Goal: Task Accomplishment & Management: Manage account settings

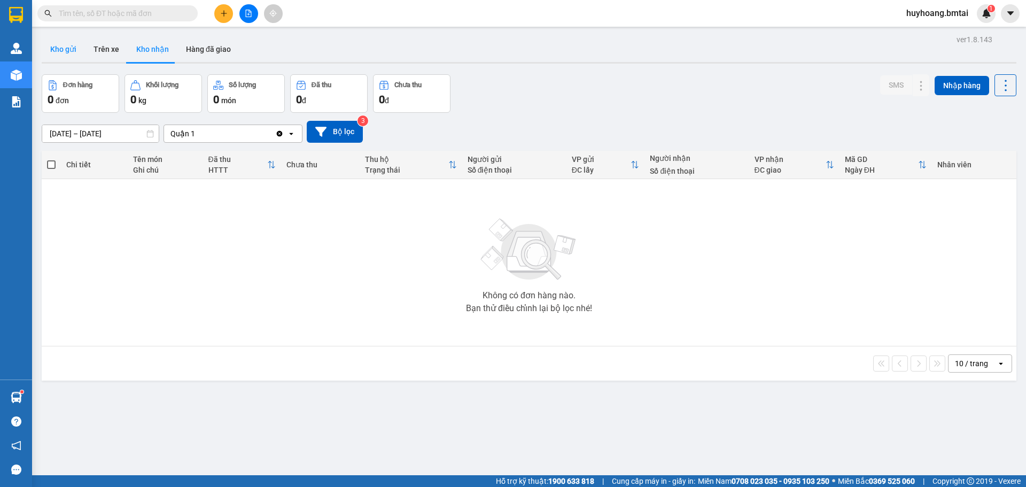
click at [49, 43] on button "Kho gửi" at bounding box center [63, 49] width 43 height 26
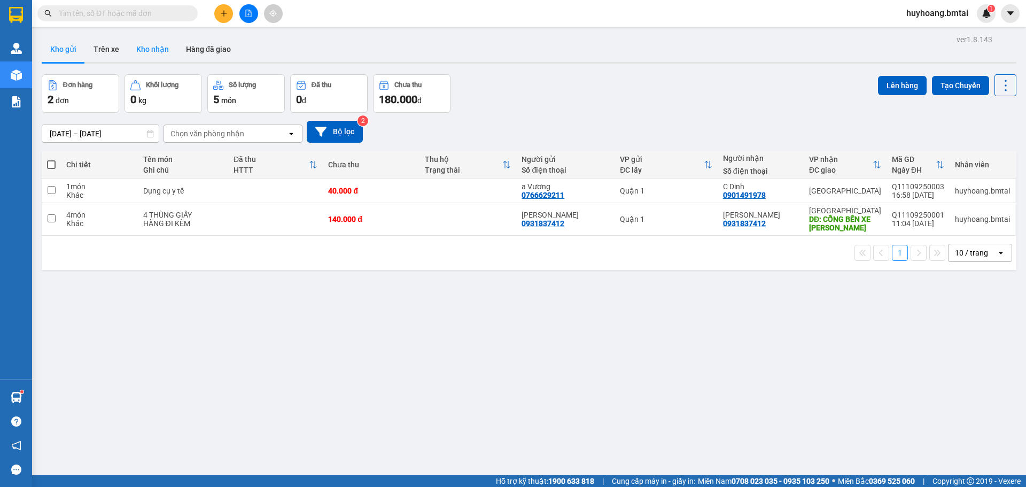
click at [149, 52] on button "Kho nhận" at bounding box center [153, 49] width 50 height 26
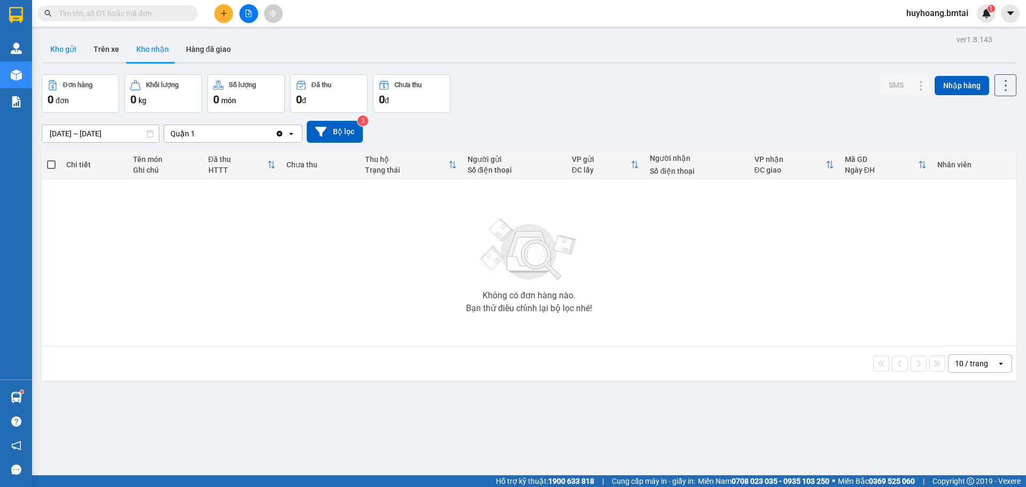
click at [69, 55] on button "Kho gửi" at bounding box center [63, 49] width 43 height 26
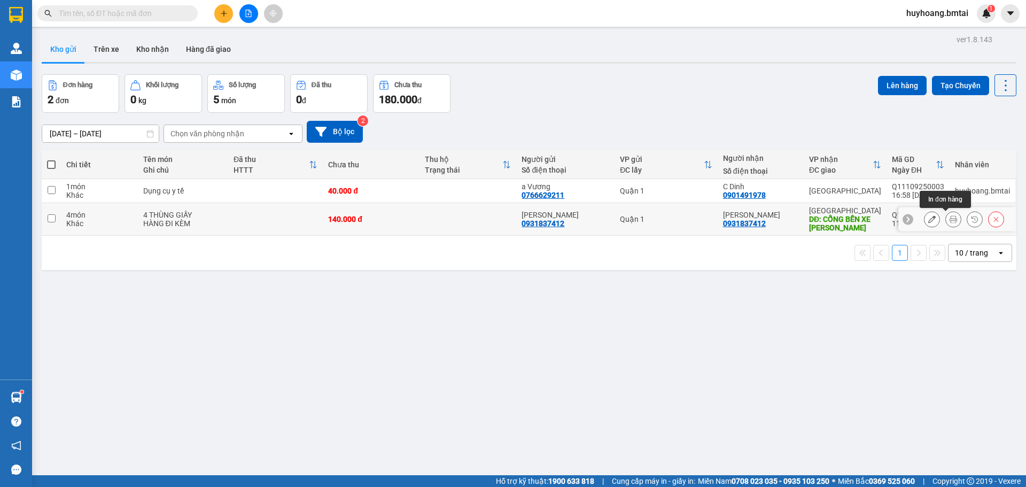
click at [928, 215] on icon at bounding box center [931, 218] width 7 height 7
click at [88, 56] on button "Trên xe" at bounding box center [106, 49] width 43 height 26
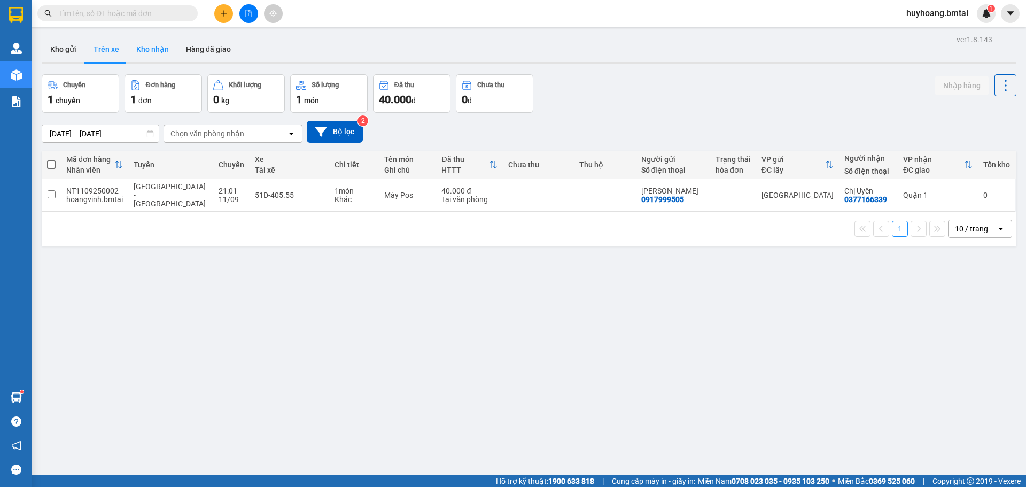
click at [171, 51] on button "Kho nhận" at bounding box center [153, 49] width 50 height 26
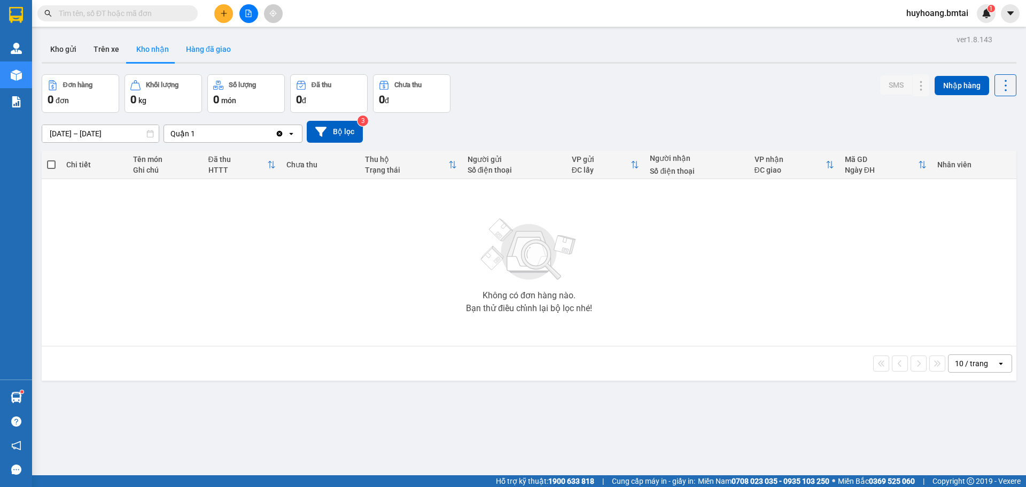
click at [213, 49] on button "Hàng đã giao" at bounding box center [208, 49] width 62 height 26
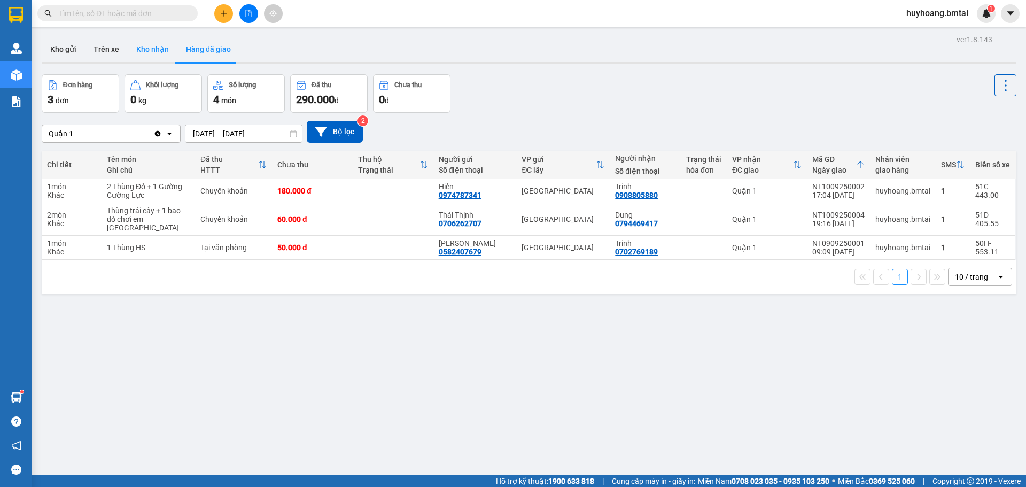
click at [164, 53] on button "Kho nhận" at bounding box center [153, 49] width 50 height 26
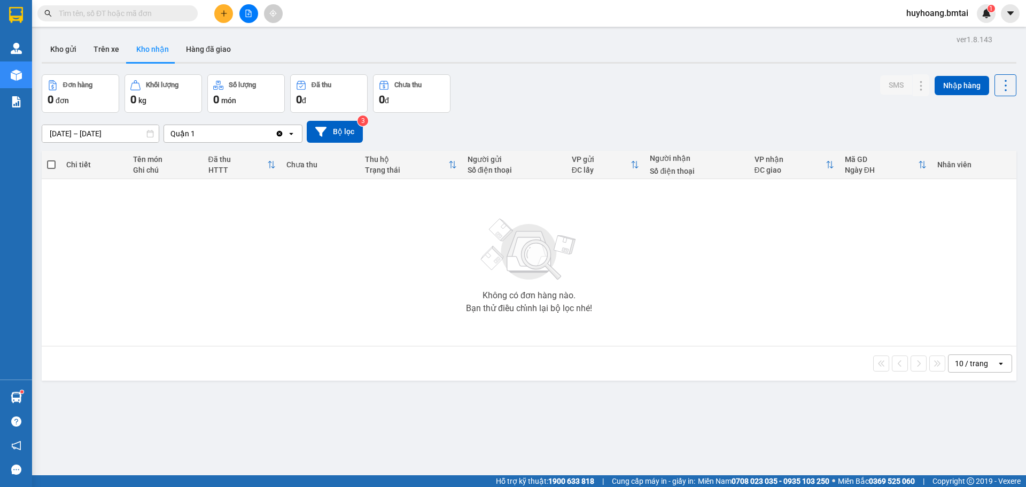
click at [147, 135] on icon at bounding box center [150, 133] width 6 height 7
click at [81, 133] on input "[DATE] – [DATE]" at bounding box center [100, 133] width 117 height 17
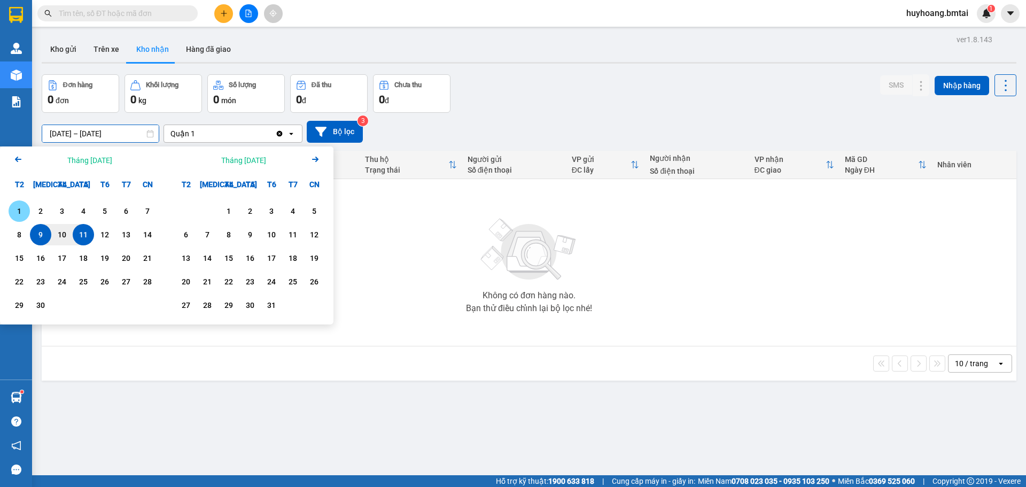
click at [13, 208] on div "1" at bounding box center [19, 211] width 15 height 13
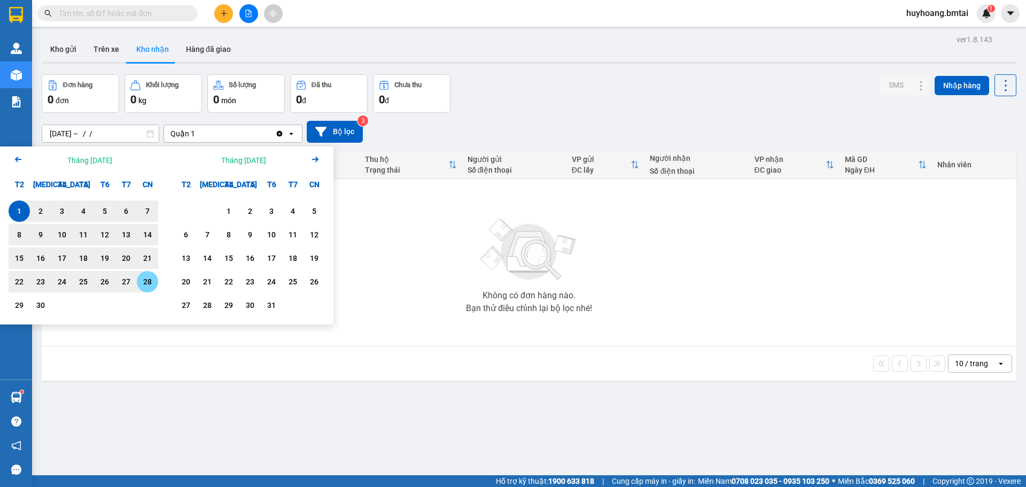
click at [148, 286] on div "28" at bounding box center [147, 281] width 15 height 13
type input "[DATE] – [DATE]"
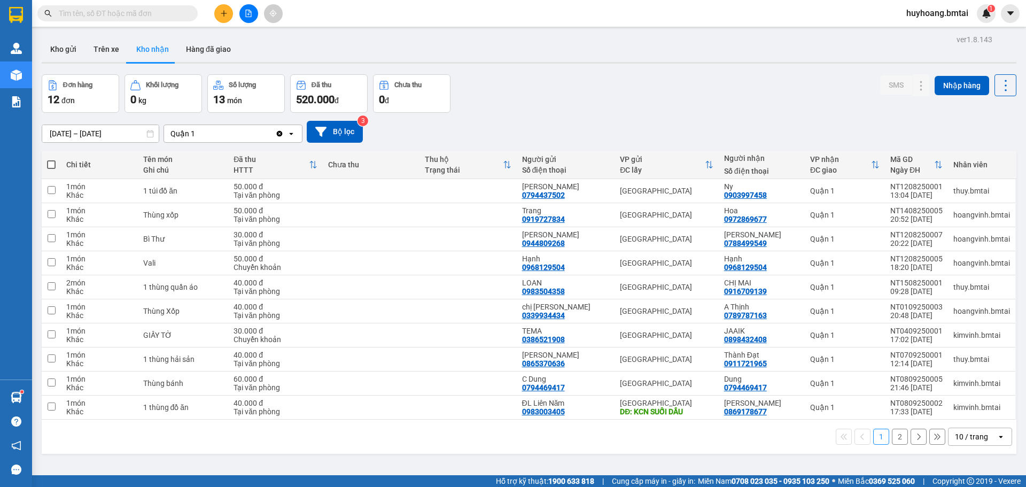
click at [52, 169] on label at bounding box center [51, 164] width 9 height 11
click at [51, 159] on input "checkbox" at bounding box center [51, 159] width 0 height 0
checkbox input "true"
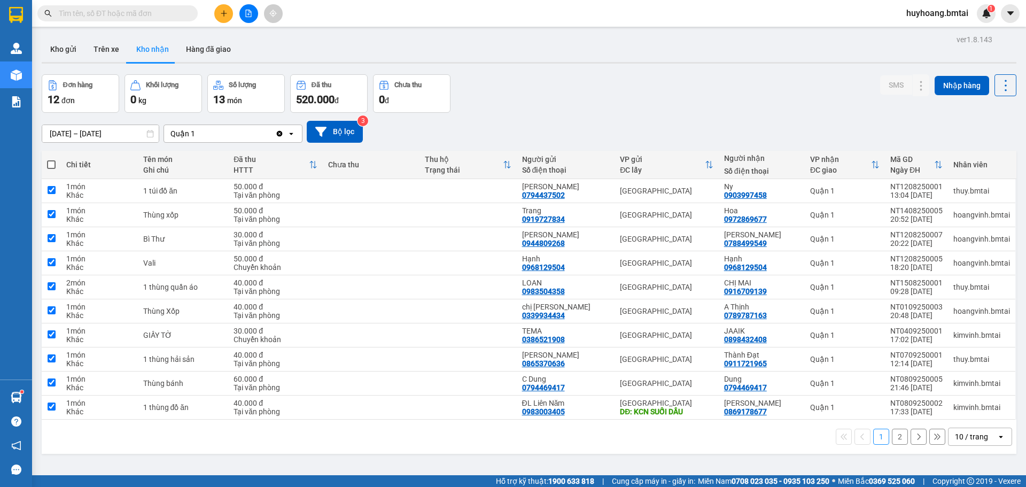
checkbox input "true"
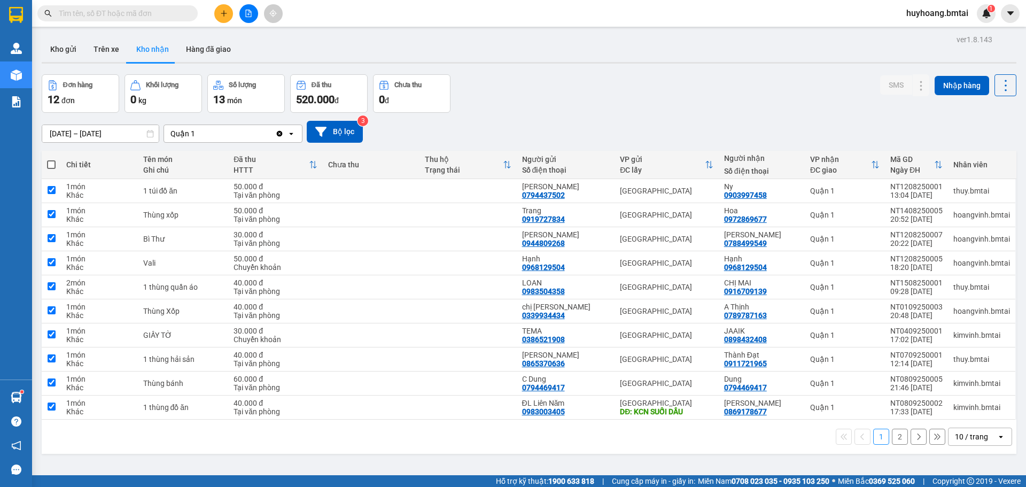
checkbox input "true"
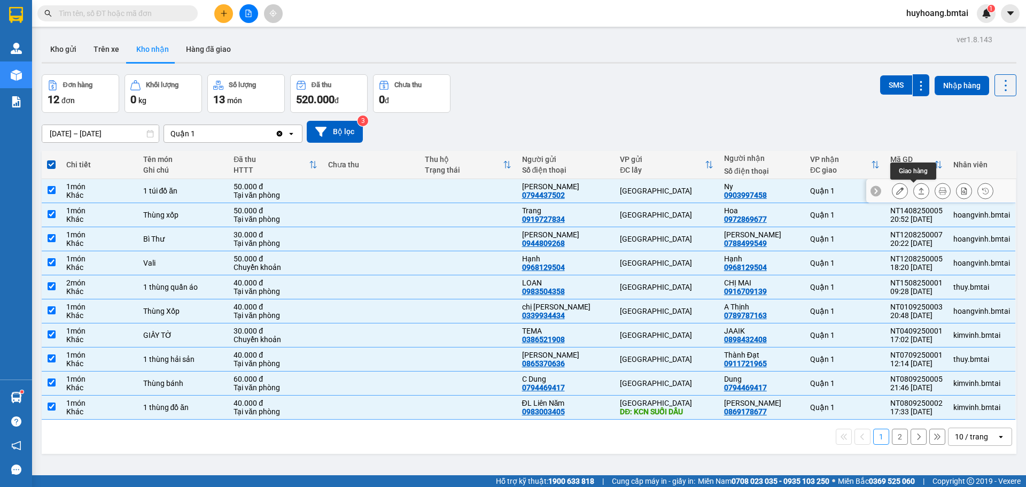
click at [914, 188] on button at bounding box center [921, 191] width 15 height 19
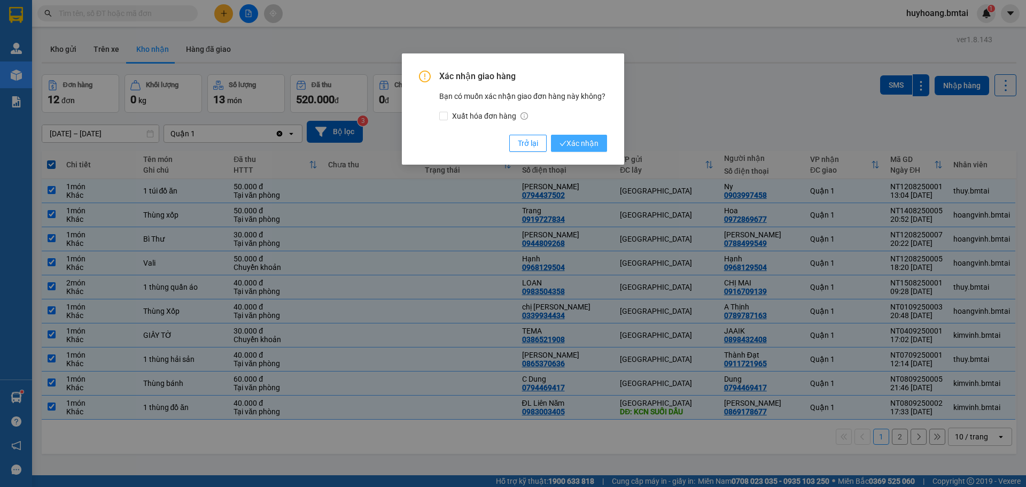
click at [596, 141] on span "Xác nhận" at bounding box center [579, 143] width 39 height 12
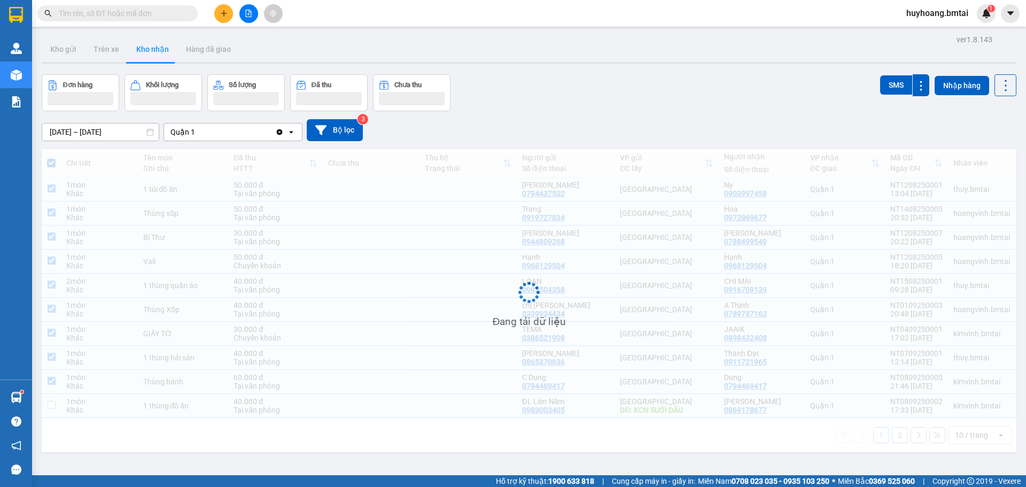
checkbox input "false"
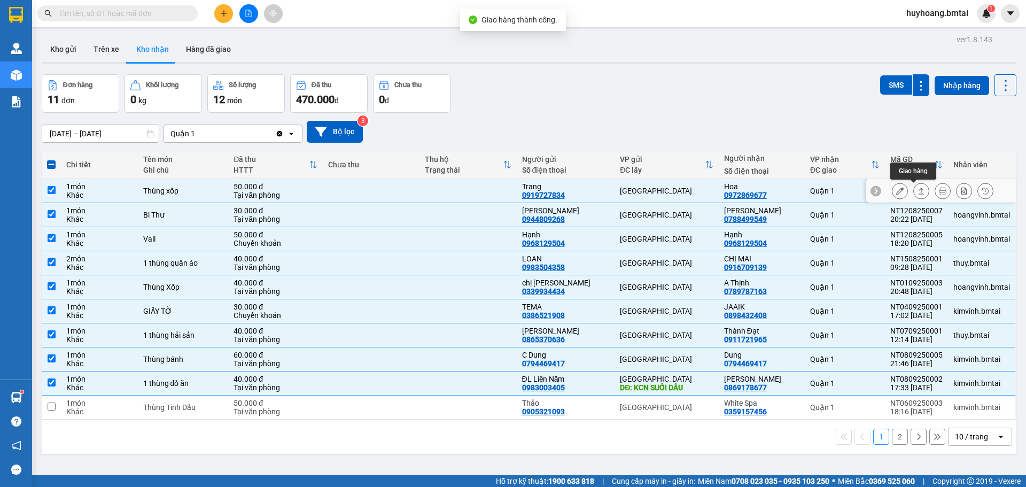
click at [918, 191] on button at bounding box center [921, 191] width 15 height 19
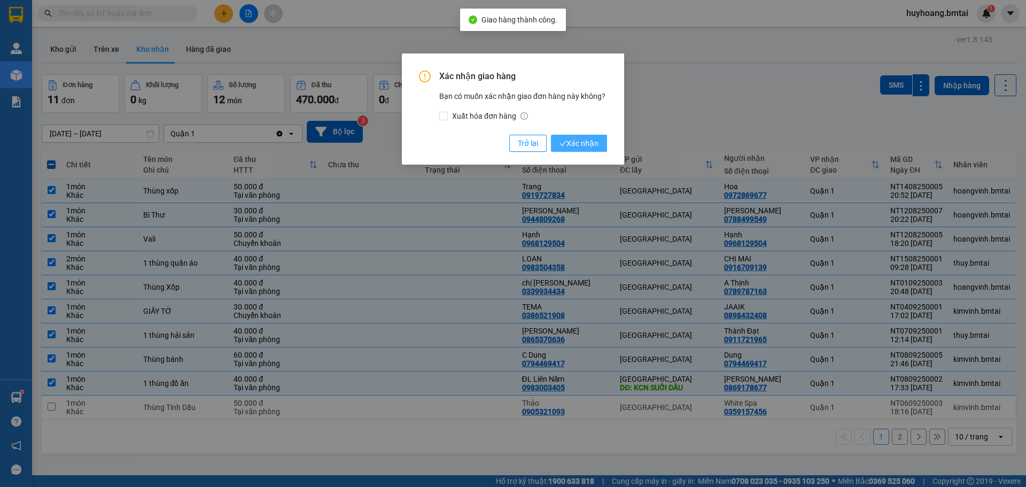
click at [571, 142] on span "Xác nhận" at bounding box center [579, 143] width 39 height 12
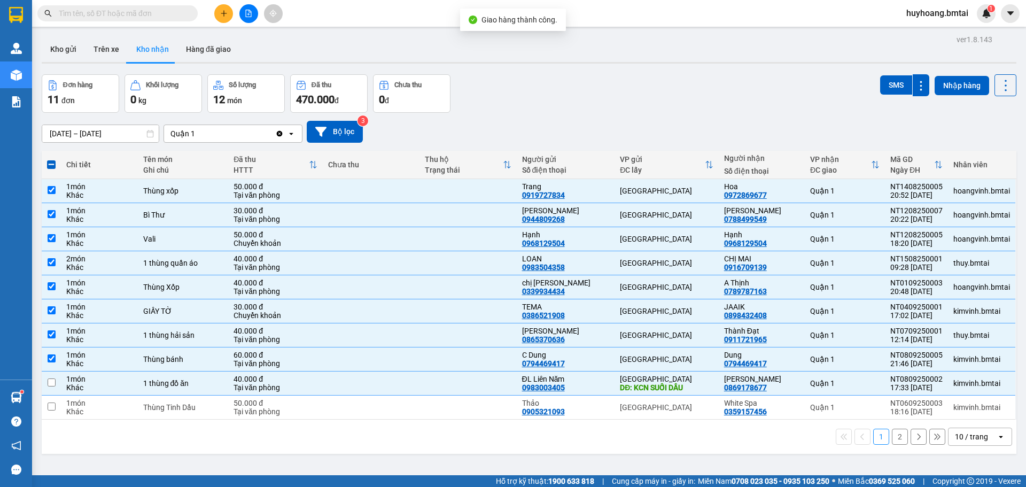
checkbox input "false"
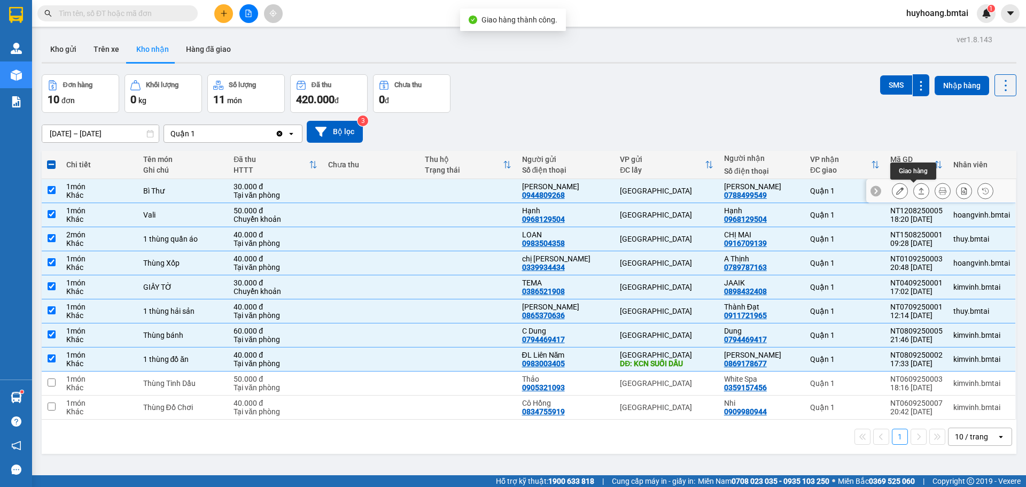
click at [918, 193] on icon at bounding box center [921, 190] width 7 height 7
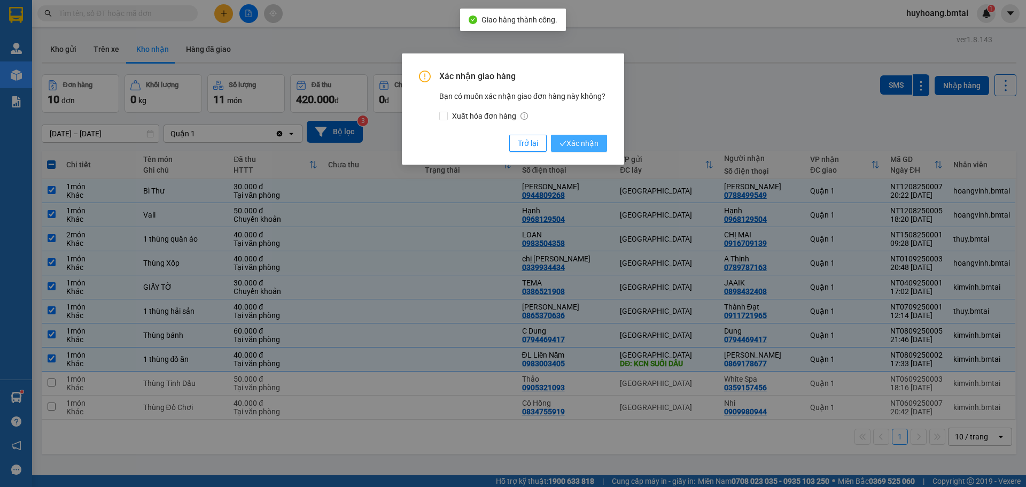
click at [598, 143] on span "Xác nhận" at bounding box center [579, 143] width 39 height 12
checkbox input "false"
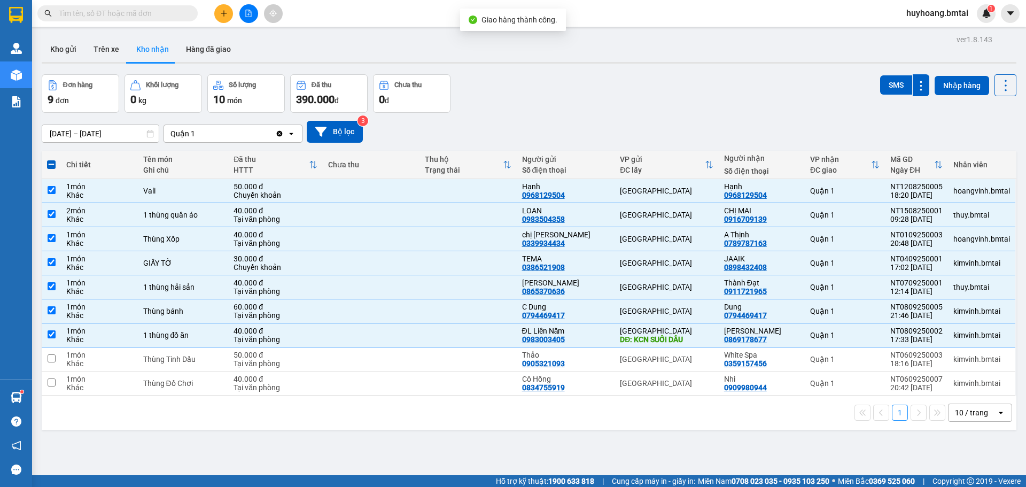
click at [154, 132] on input "[DATE] – [DATE]" at bounding box center [100, 133] width 117 height 17
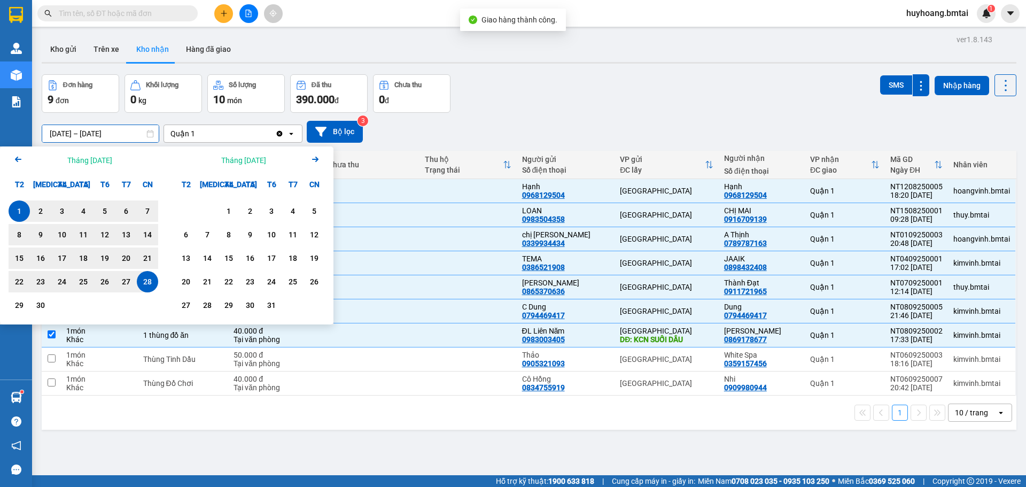
click at [21, 160] on icon "Arrow Left" at bounding box center [18, 159] width 13 height 13
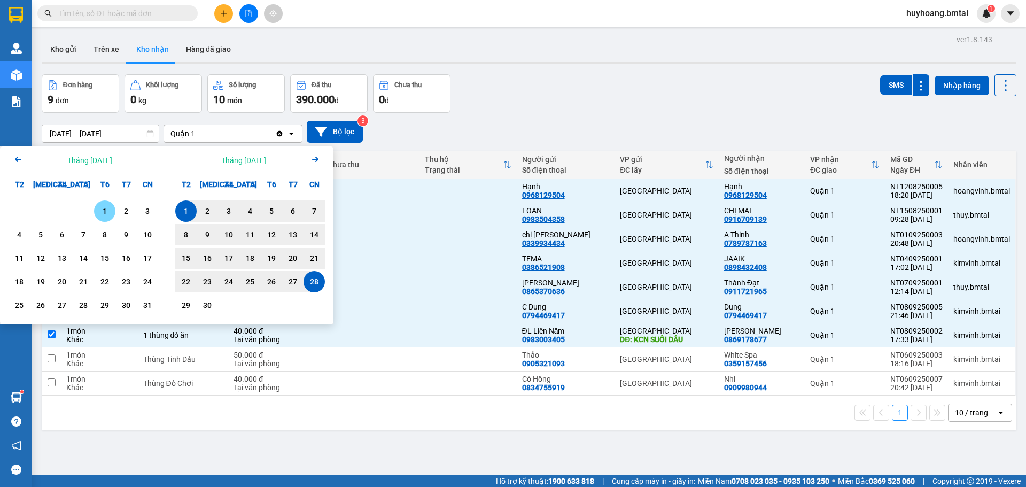
click at [112, 212] on div "1" at bounding box center [104, 211] width 15 height 13
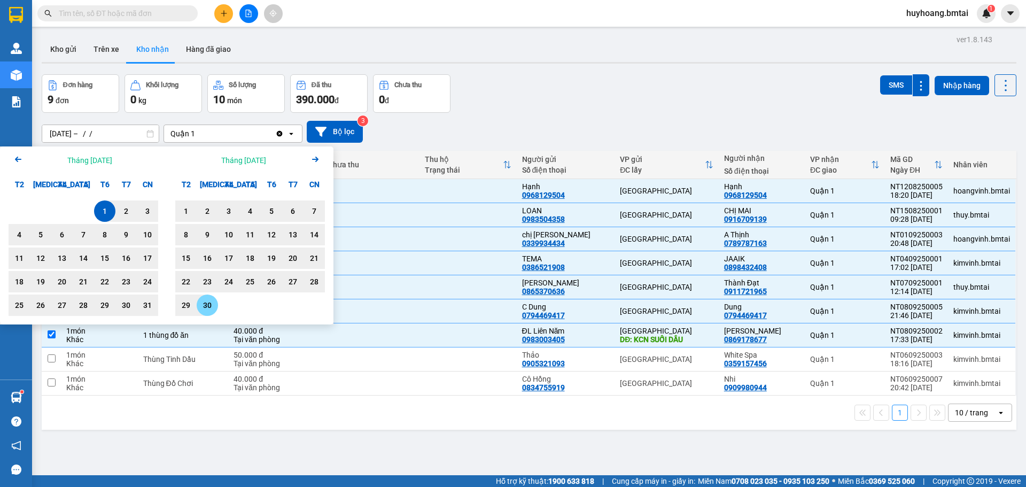
click at [200, 306] on div "30" at bounding box center [207, 305] width 15 height 13
type input "[DATE] – [DATE]"
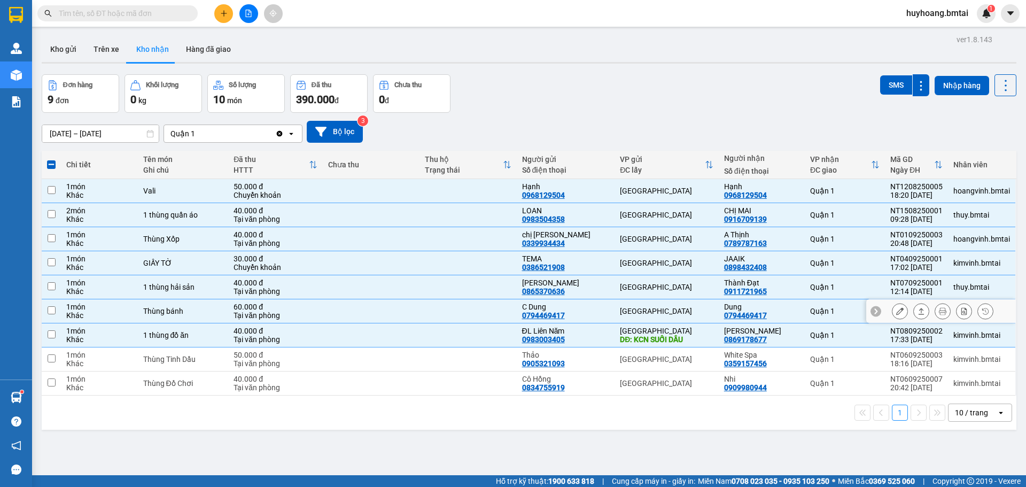
checkbox input "false"
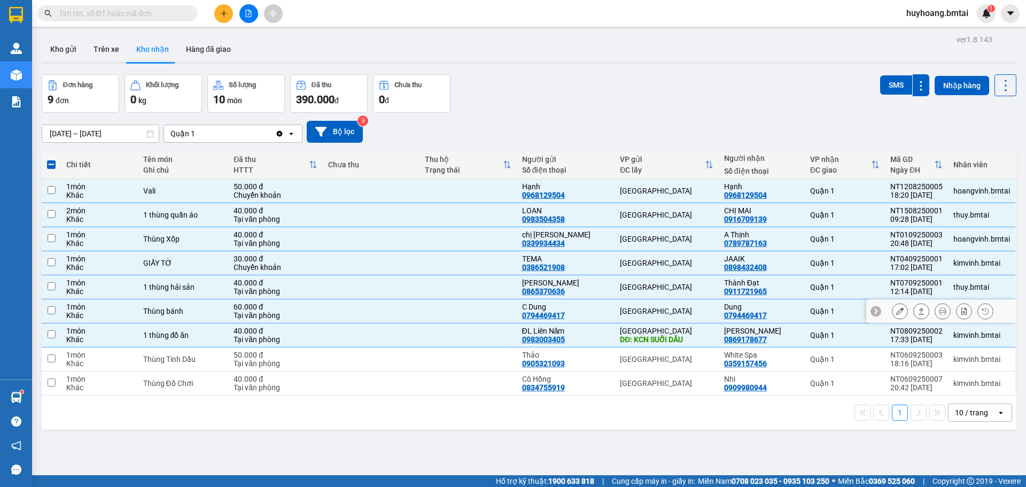
checkbox input "false"
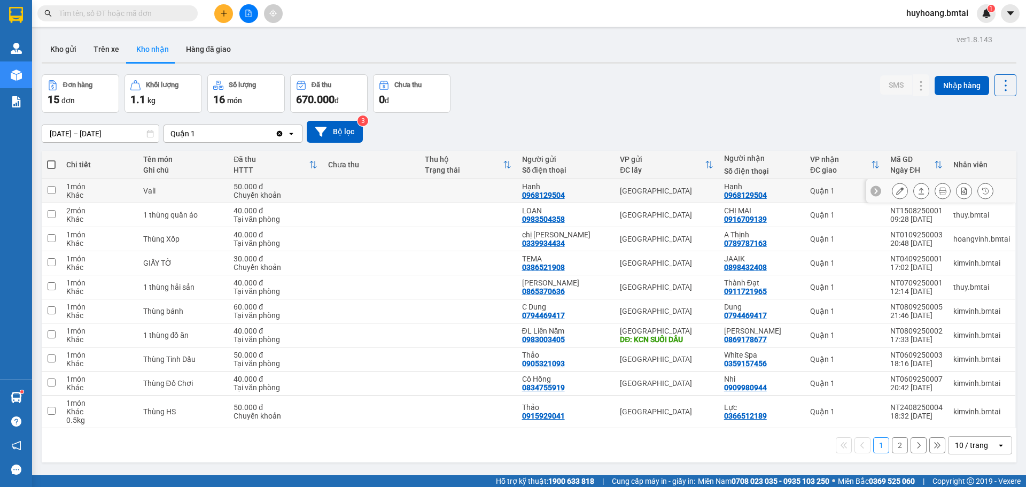
click at [918, 189] on icon at bounding box center [921, 190] width 7 height 7
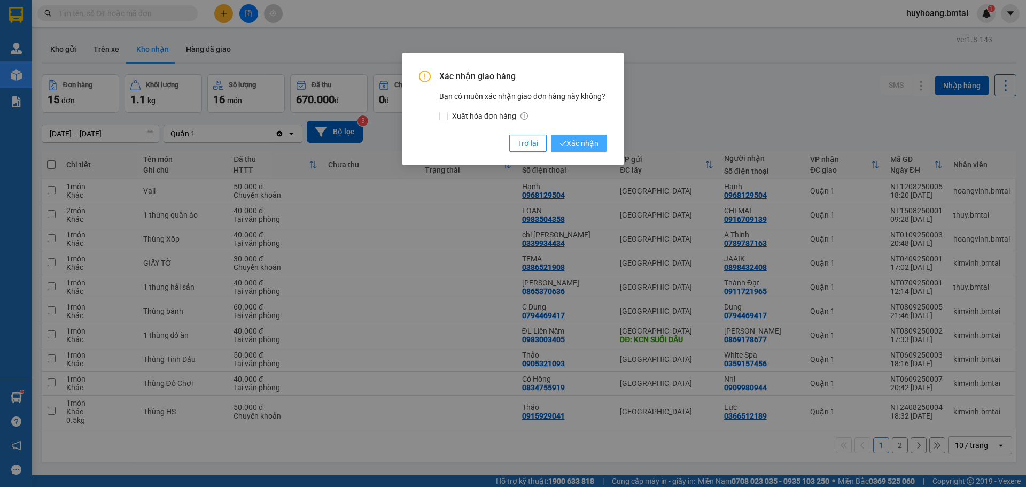
click at [575, 141] on span "Xác nhận" at bounding box center [579, 143] width 39 height 12
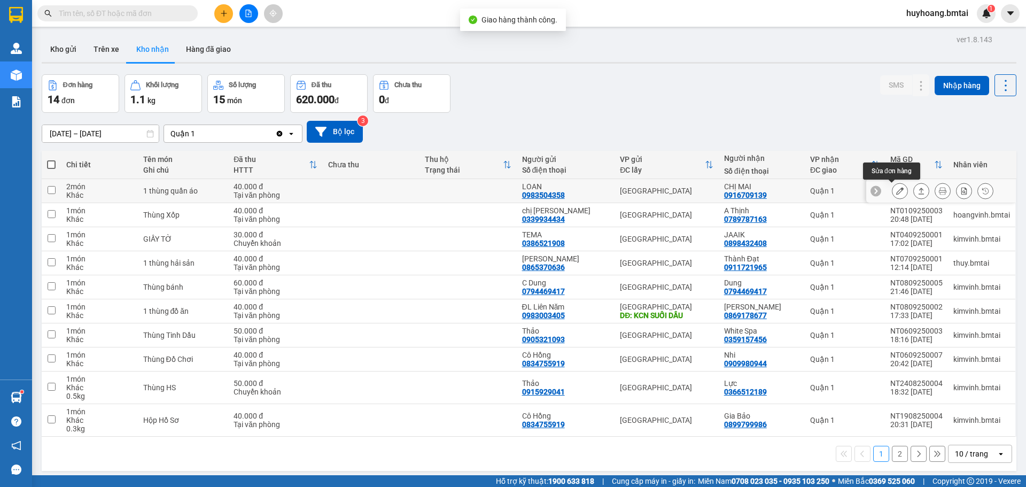
click at [918, 189] on icon at bounding box center [921, 190] width 7 height 7
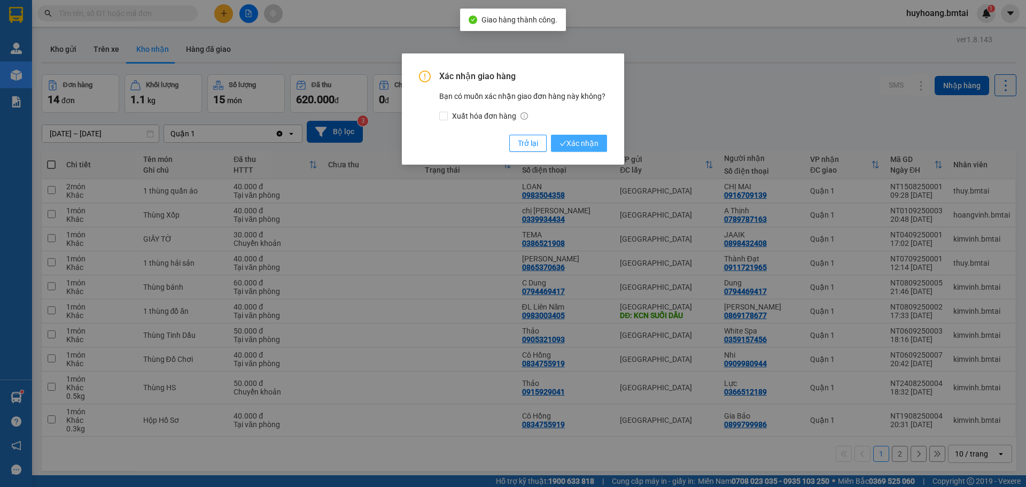
click at [571, 144] on span "Xác nhận" at bounding box center [579, 143] width 39 height 12
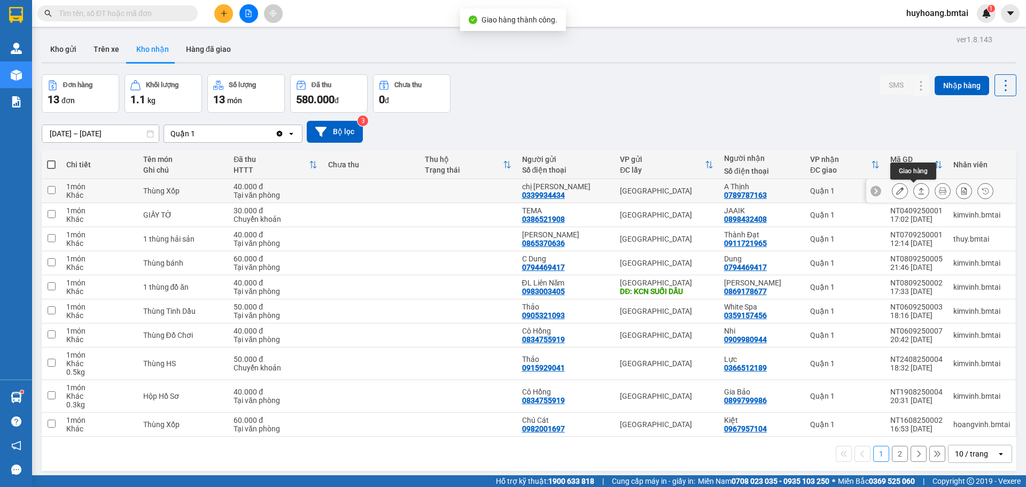
click at [918, 191] on icon at bounding box center [921, 190] width 7 height 7
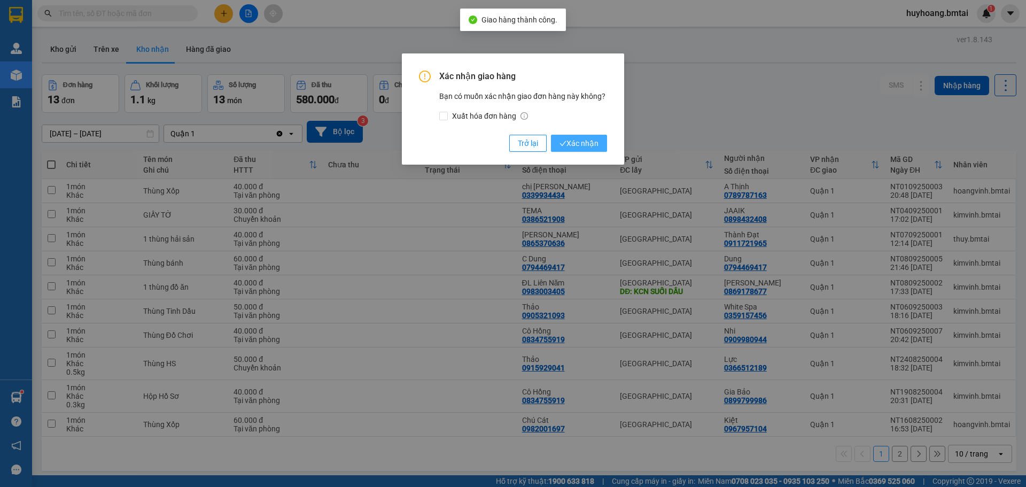
click at [601, 149] on button "Xác nhận" at bounding box center [579, 143] width 56 height 17
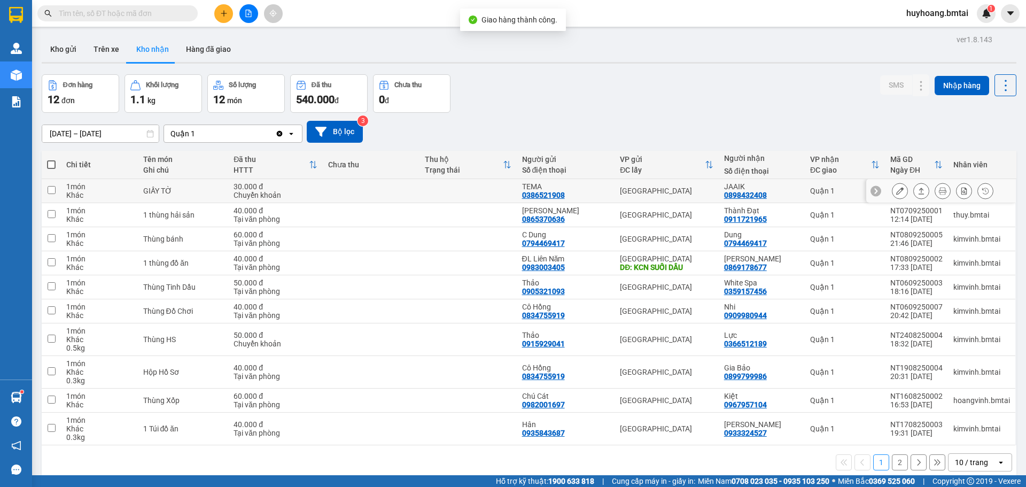
click at [919, 191] on icon at bounding box center [922, 191] width 6 height 6
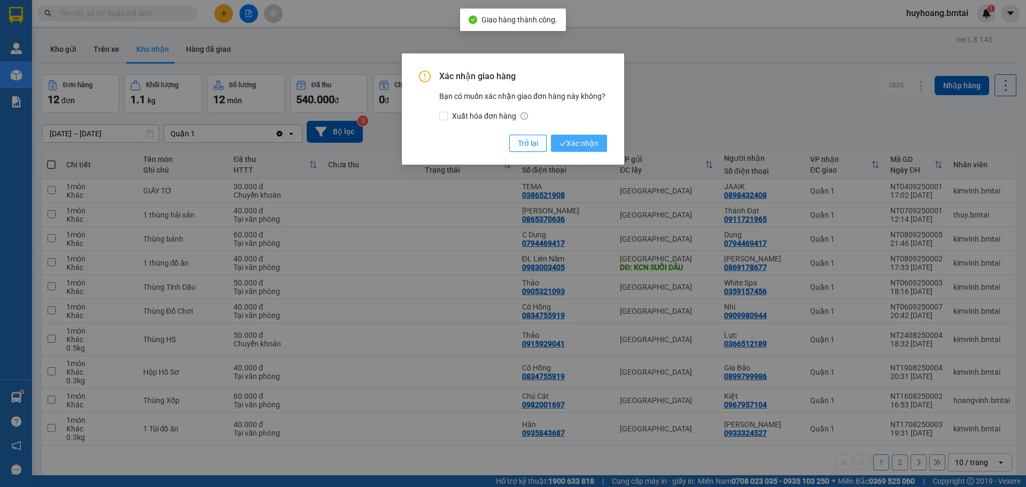
click at [606, 145] on button "Xác nhận" at bounding box center [579, 143] width 56 height 17
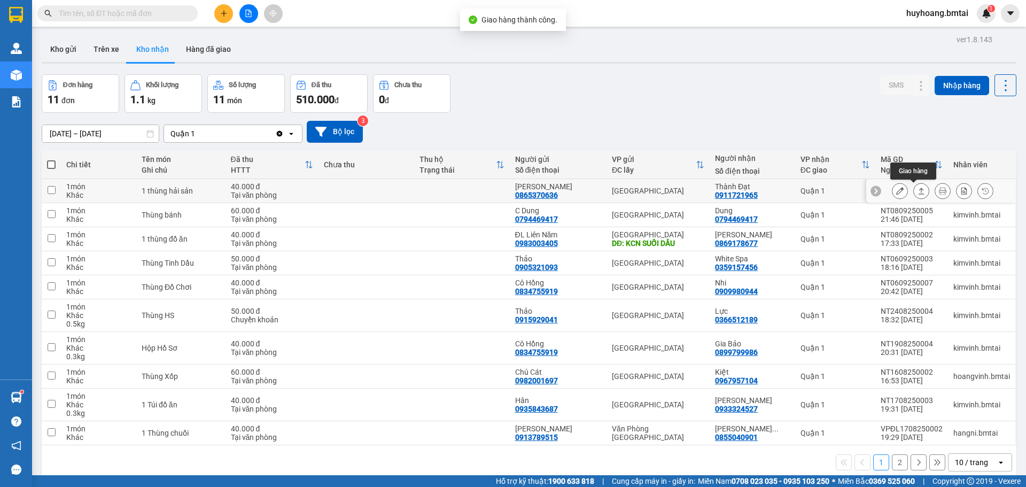
click at [914, 189] on button at bounding box center [921, 191] width 15 height 19
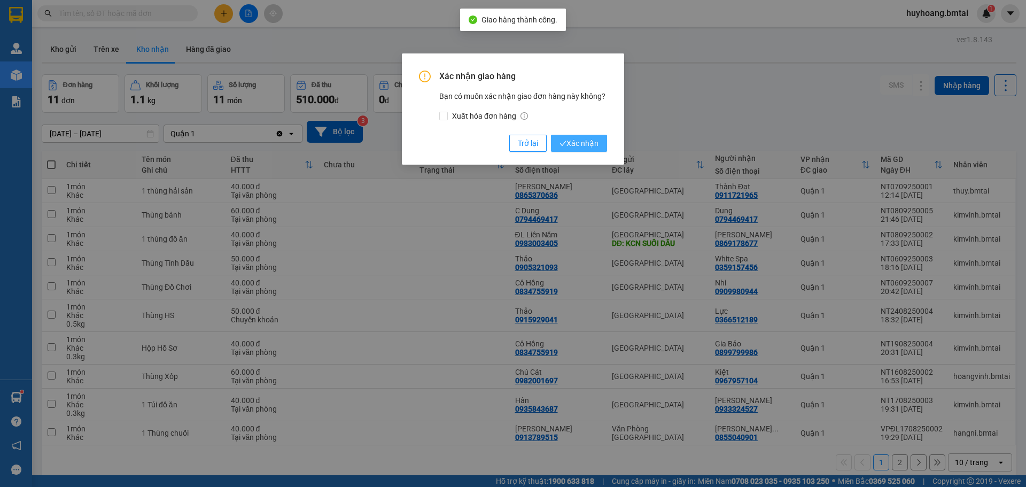
click at [585, 146] on span "Xác nhận" at bounding box center [579, 143] width 39 height 12
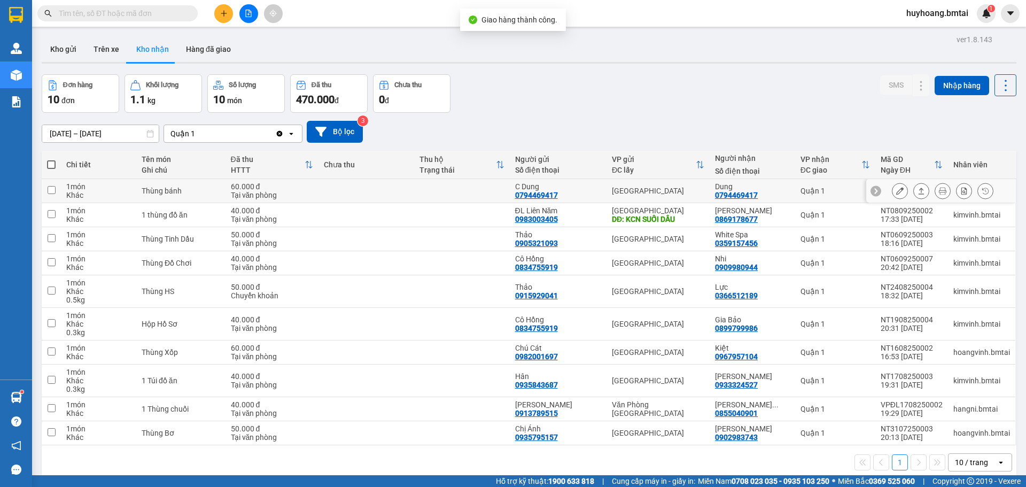
click at [918, 189] on icon at bounding box center [921, 190] width 7 height 7
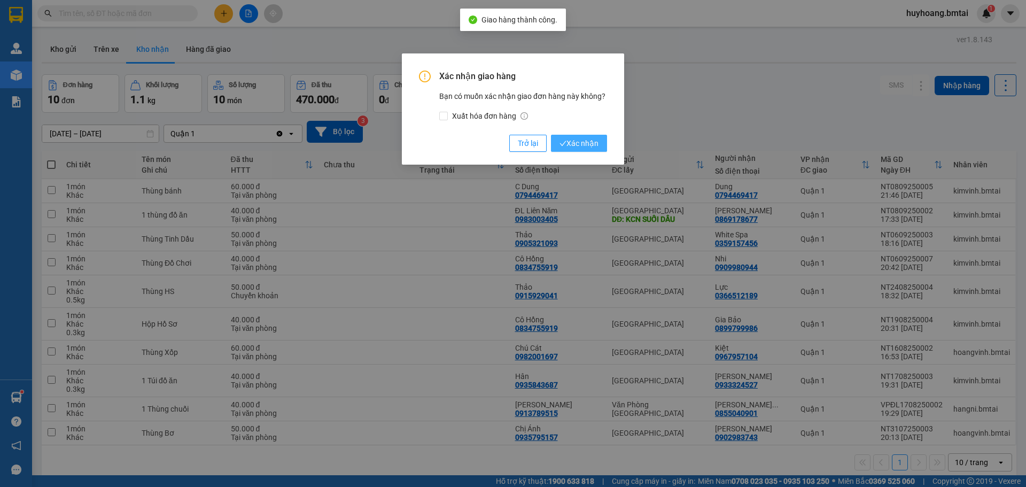
click at [603, 143] on button "Xác nhận" at bounding box center [579, 143] width 56 height 17
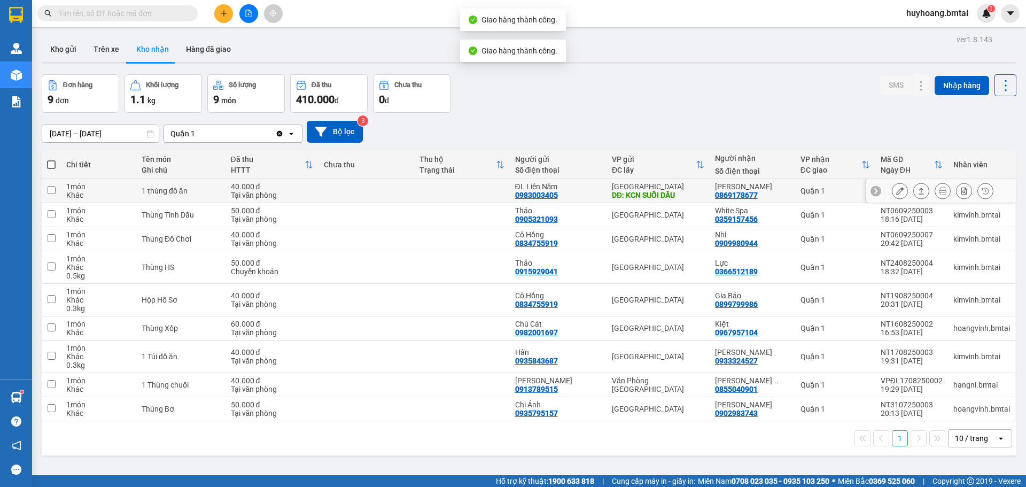
click at [918, 193] on icon at bounding box center [921, 190] width 7 height 7
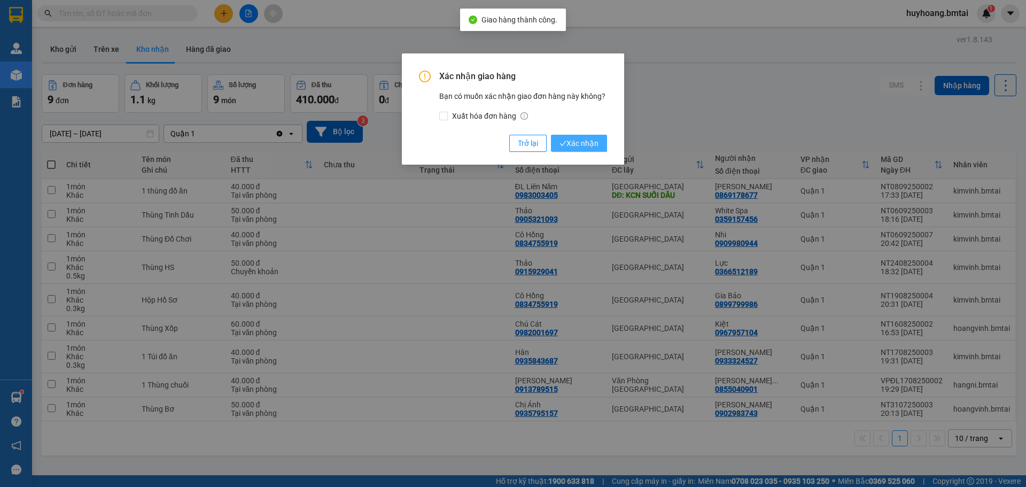
click at [603, 148] on button "Xác nhận" at bounding box center [579, 143] width 56 height 17
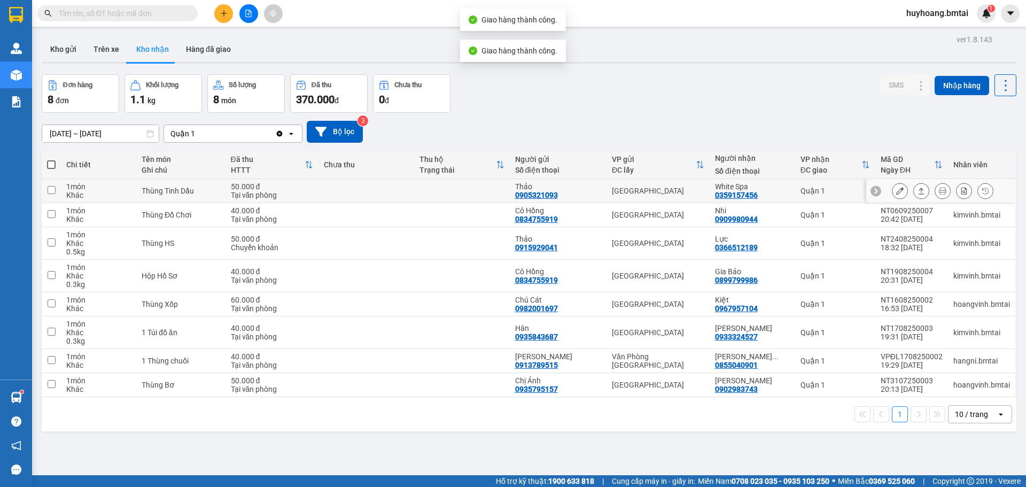
click at [914, 190] on button at bounding box center [921, 191] width 15 height 19
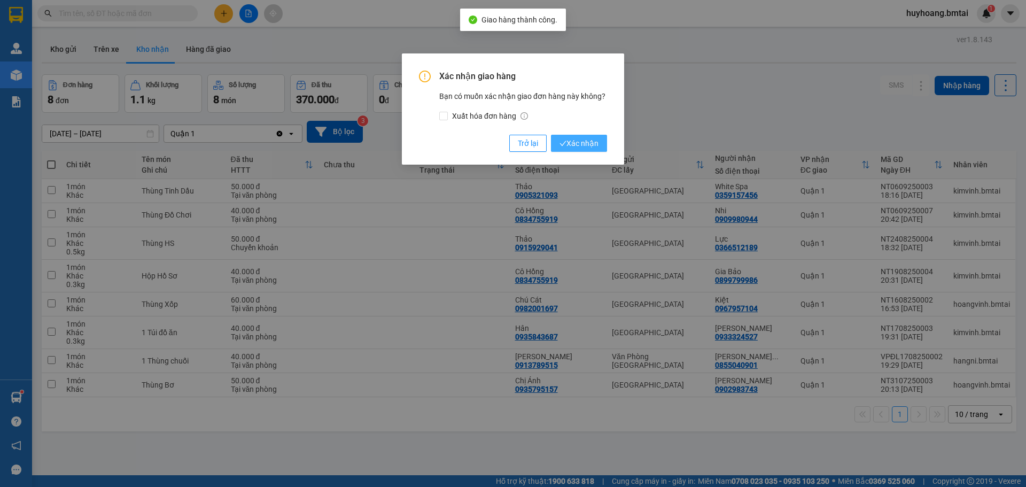
click at [583, 141] on span "Xác nhận" at bounding box center [579, 143] width 39 height 12
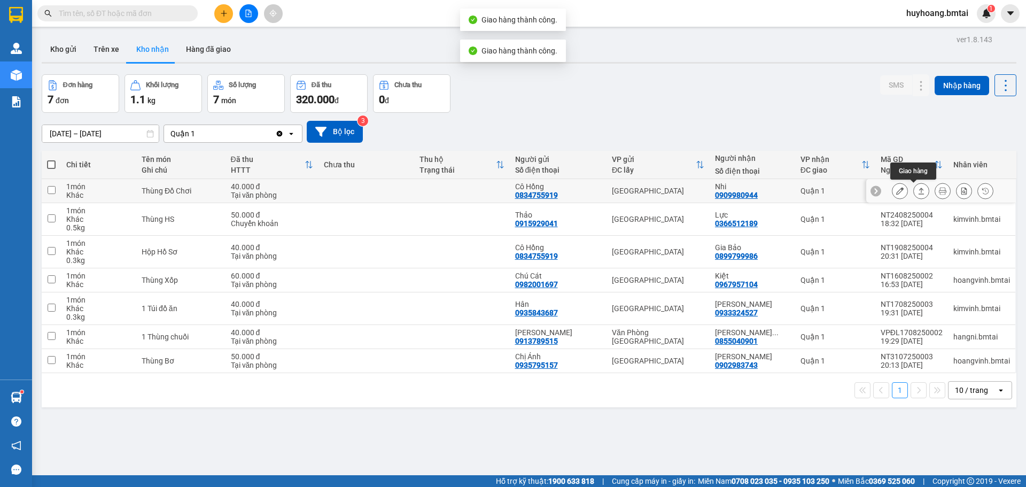
click at [919, 191] on icon at bounding box center [922, 191] width 6 height 6
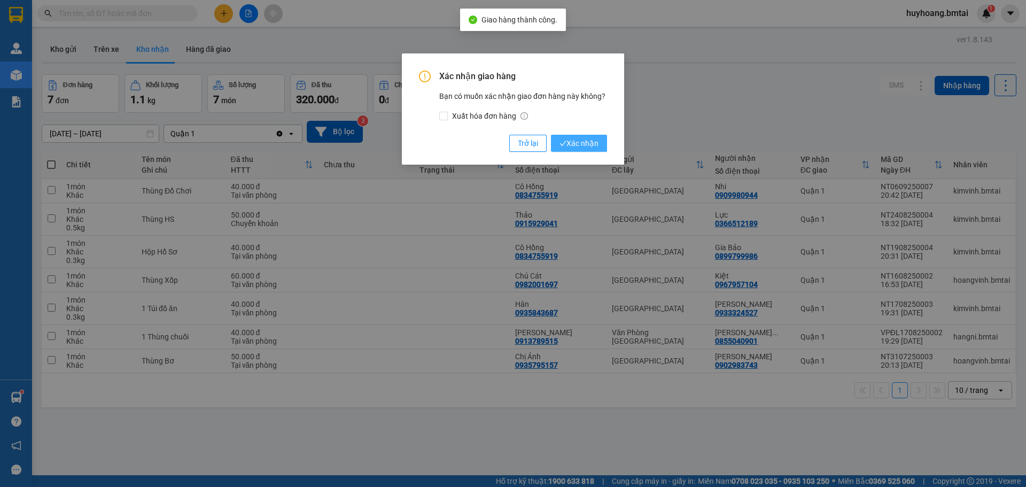
click at [578, 145] on span "Xác nhận" at bounding box center [579, 143] width 39 height 12
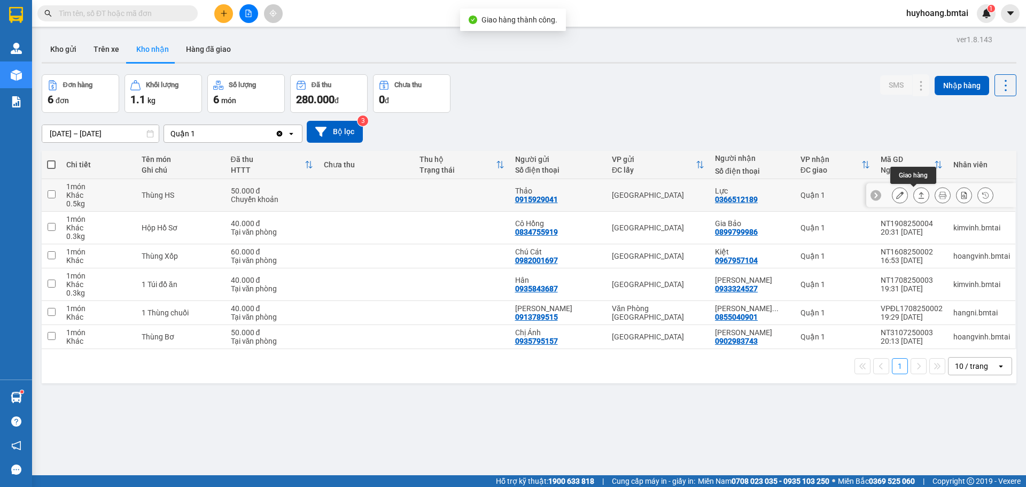
click at [914, 200] on button at bounding box center [921, 195] width 15 height 19
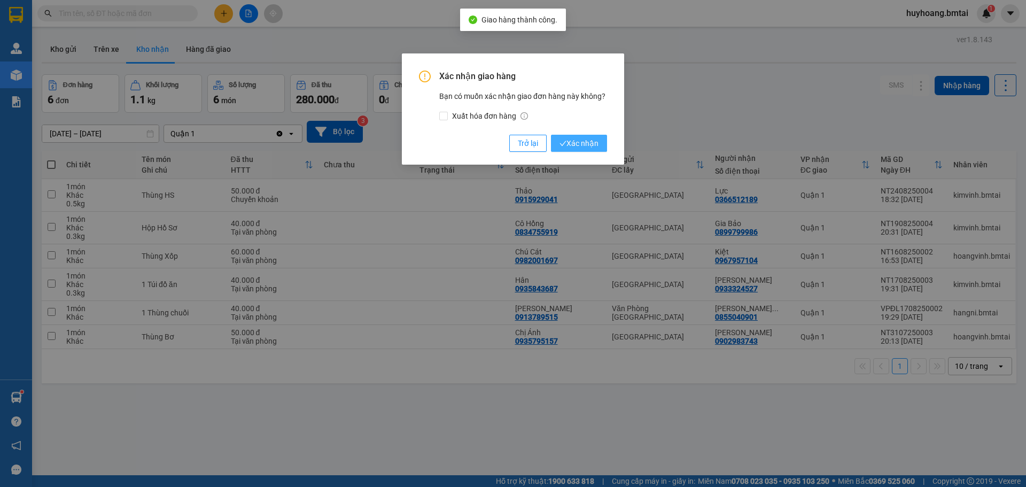
click at [599, 147] on button "Xác nhận" at bounding box center [579, 143] width 56 height 17
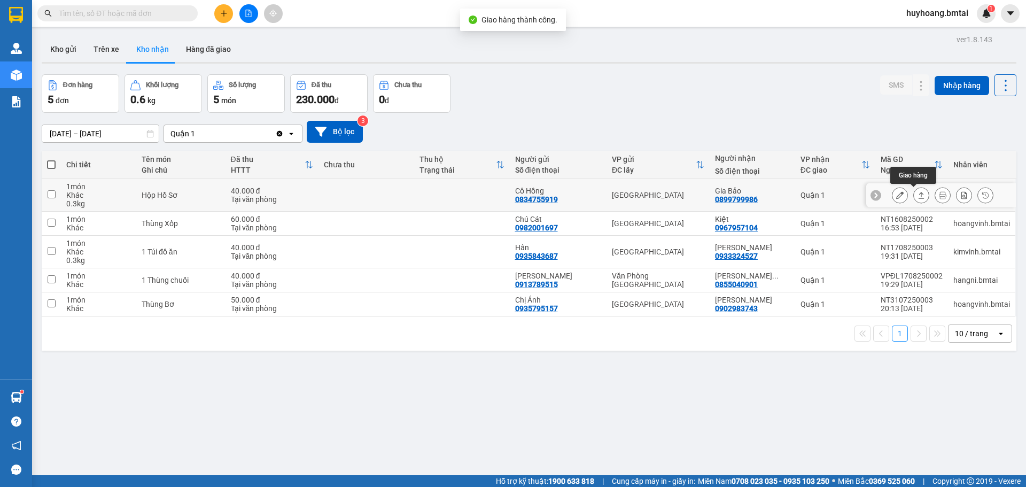
click at [914, 190] on button at bounding box center [921, 195] width 15 height 19
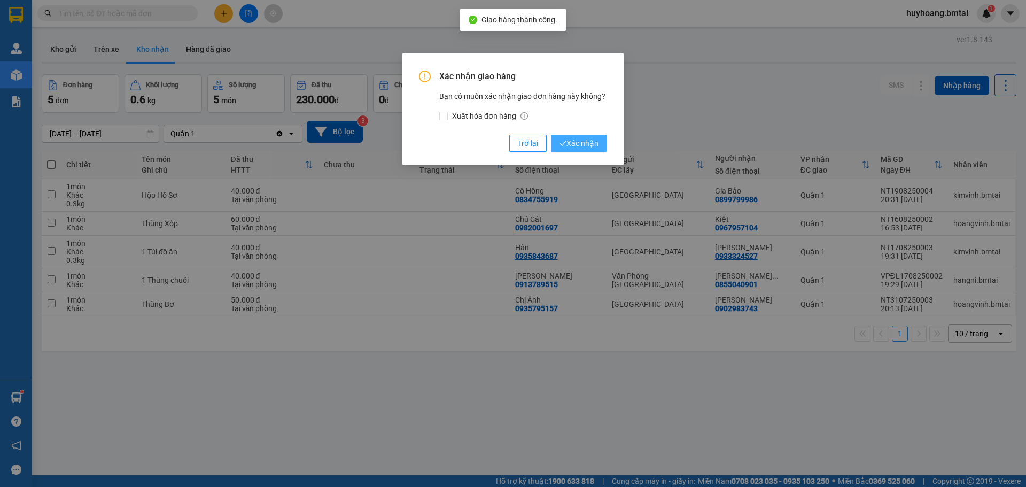
click at [600, 144] on button "Xác nhận" at bounding box center [579, 143] width 56 height 17
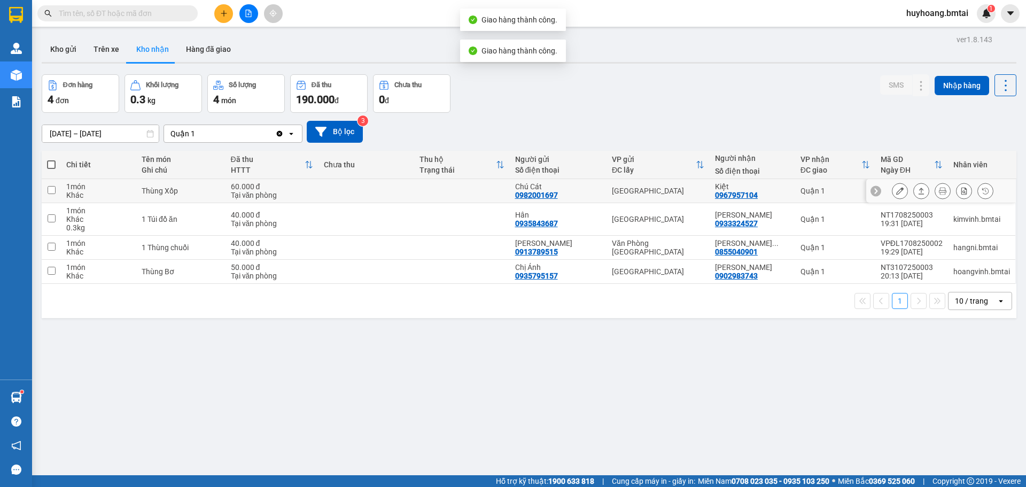
click at [913, 195] on div at bounding box center [921, 191] width 16 height 16
click at [914, 192] on button at bounding box center [921, 191] width 15 height 19
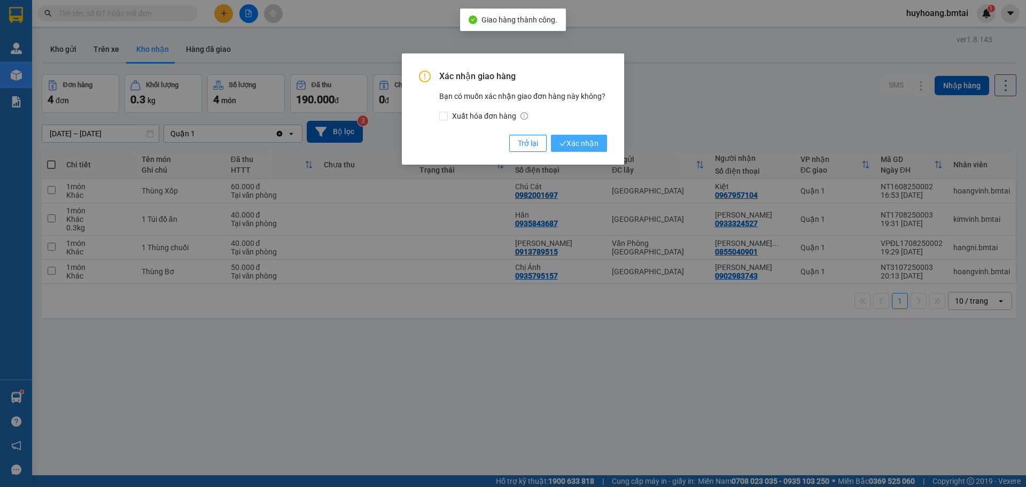
click at [577, 144] on span "Xác nhận" at bounding box center [579, 143] width 39 height 12
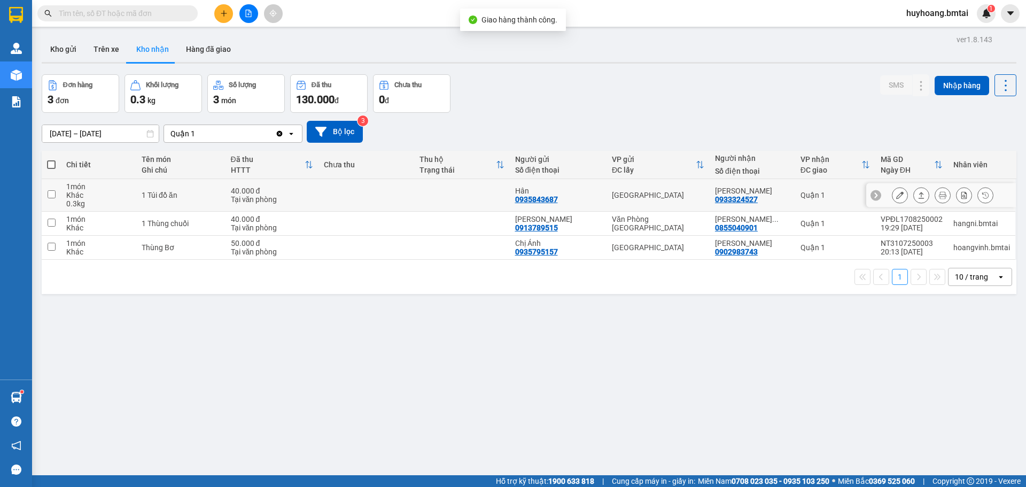
click at [914, 193] on button at bounding box center [921, 195] width 15 height 19
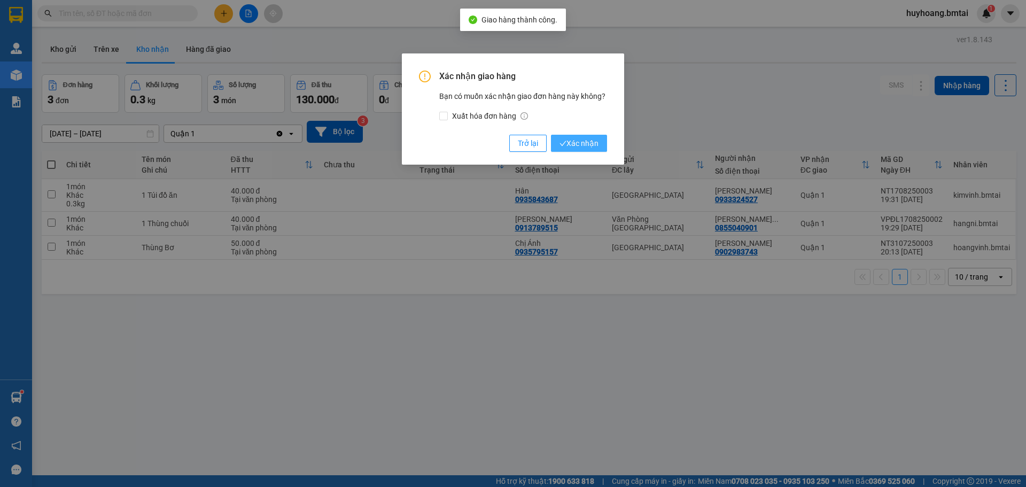
click at [595, 144] on span "Xác nhận" at bounding box center [579, 143] width 39 height 12
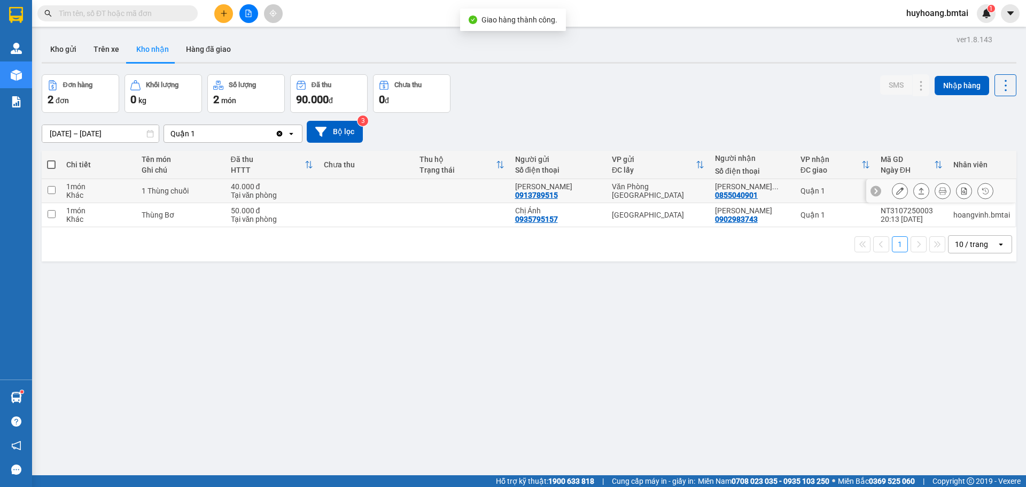
click at [914, 189] on button at bounding box center [921, 191] width 15 height 19
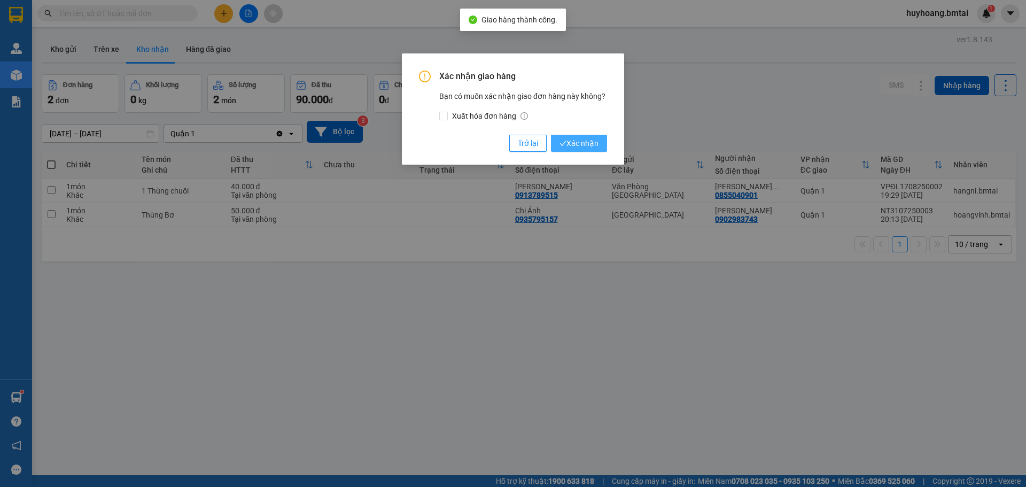
click at [597, 140] on span "Xác nhận" at bounding box center [579, 143] width 39 height 12
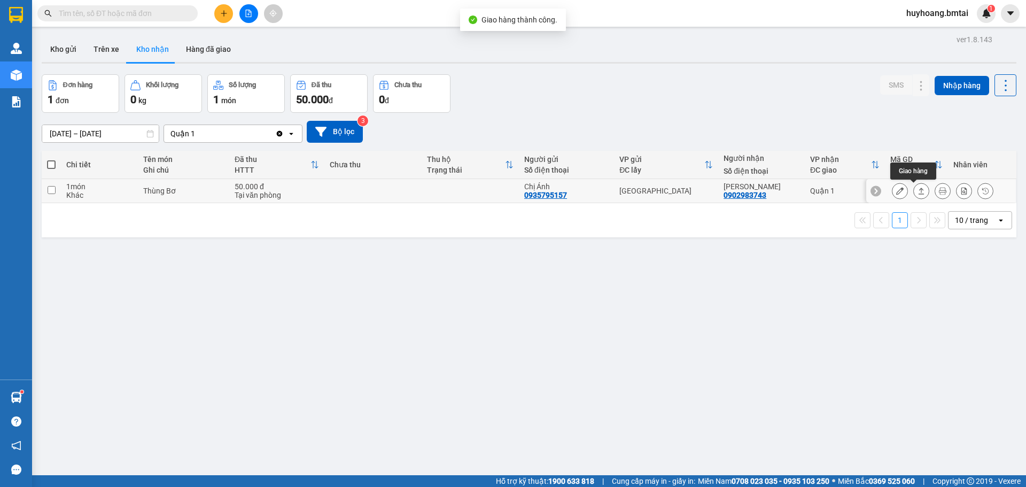
click at [918, 191] on icon at bounding box center [921, 190] width 7 height 7
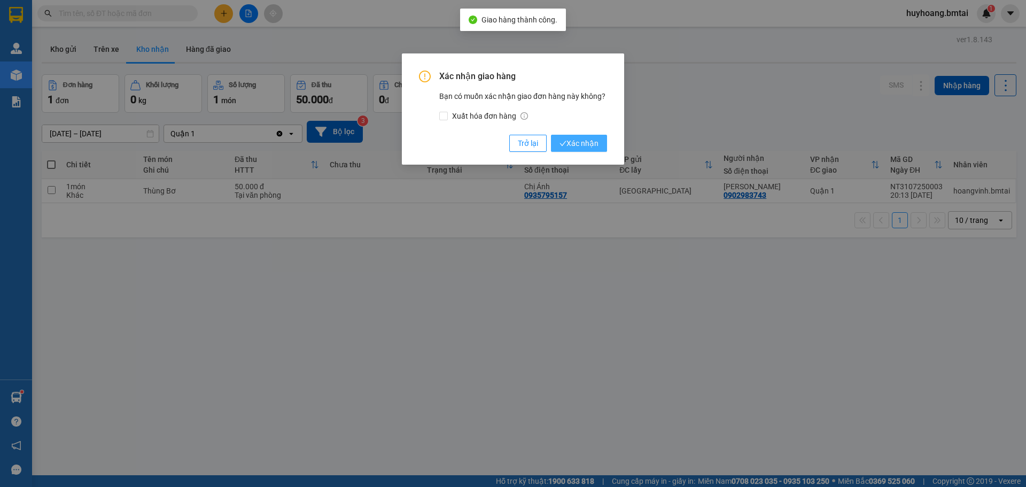
click at [599, 148] on button "Xác nhận" at bounding box center [579, 143] width 56 height 17
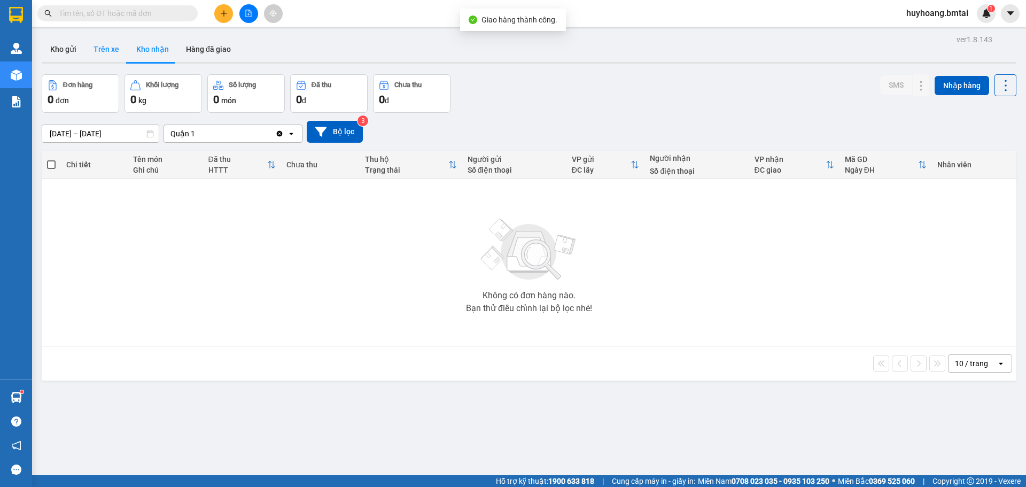
click at [106, 52] on button "Trên xe" at bounding box center [106, 49] width 43 height 26
type input "[DATE] – [DATE]"
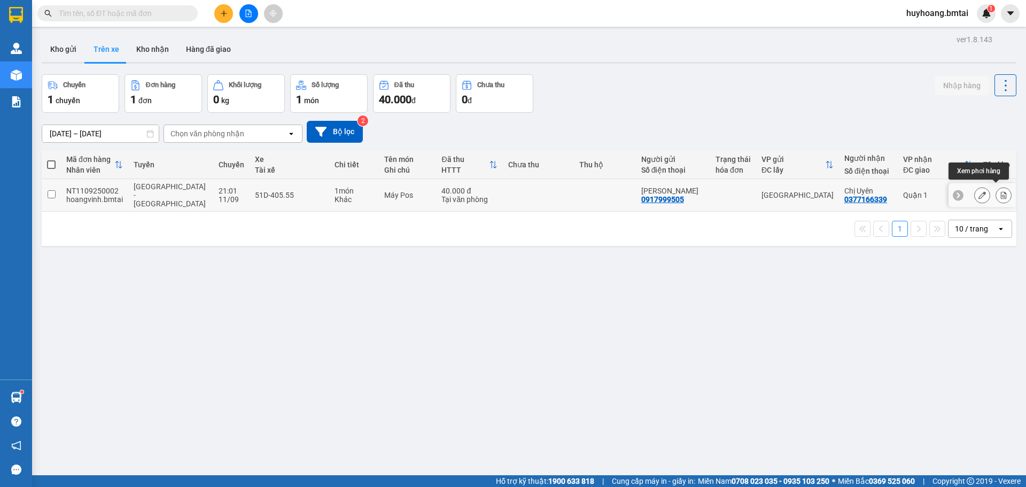
click at [1001, 191] on icon at bounding box center [1004, 194] width 6 height 7
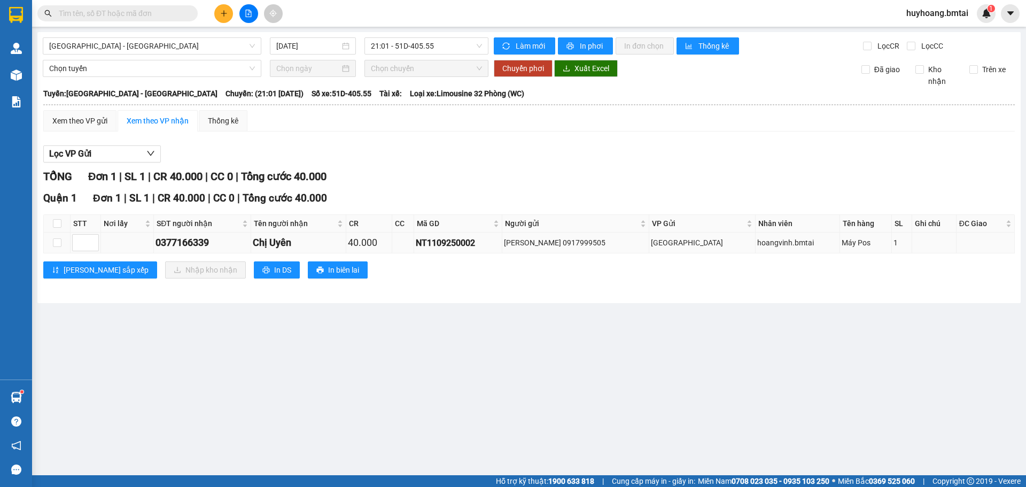
click at [65, 242] on td at bounding box center [57, 243] width 27 height 21
click at [61, 240] on td at bounding box center [57, 243] width 27 height 21
click at [56, 239] on input "checkbox" at bounding box center [57, 242] width 9 height 9
checkbox input "true"
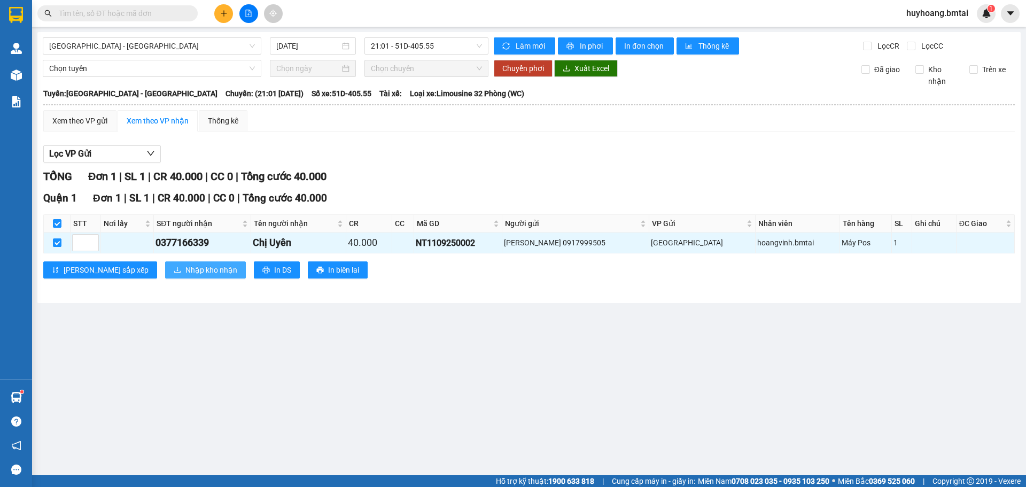
click at [185, 272] on span "Nhập kho nhận" at bounding box center [211, 270] width 52 height 12
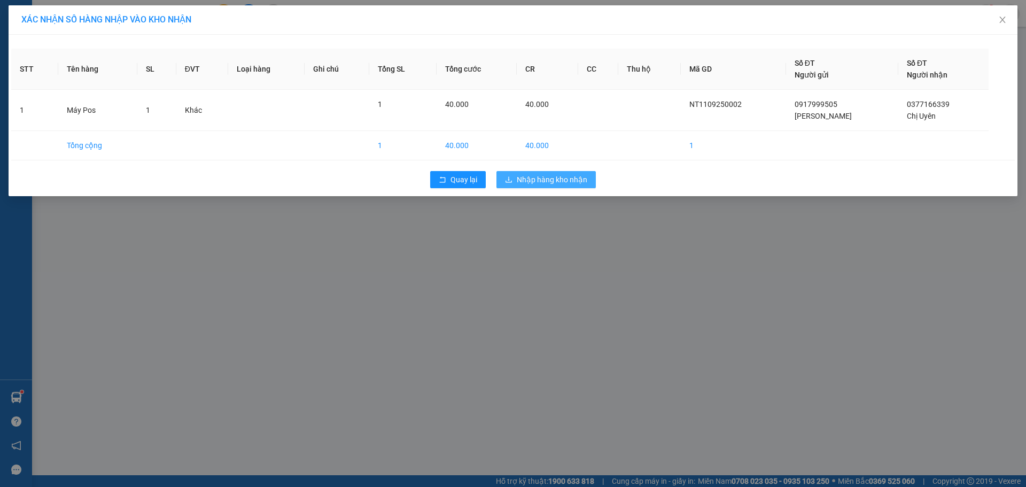
click at [552, 186] on button "Nhập hàng kho nhận" at bounding box center [546, 179] width 99 height 17
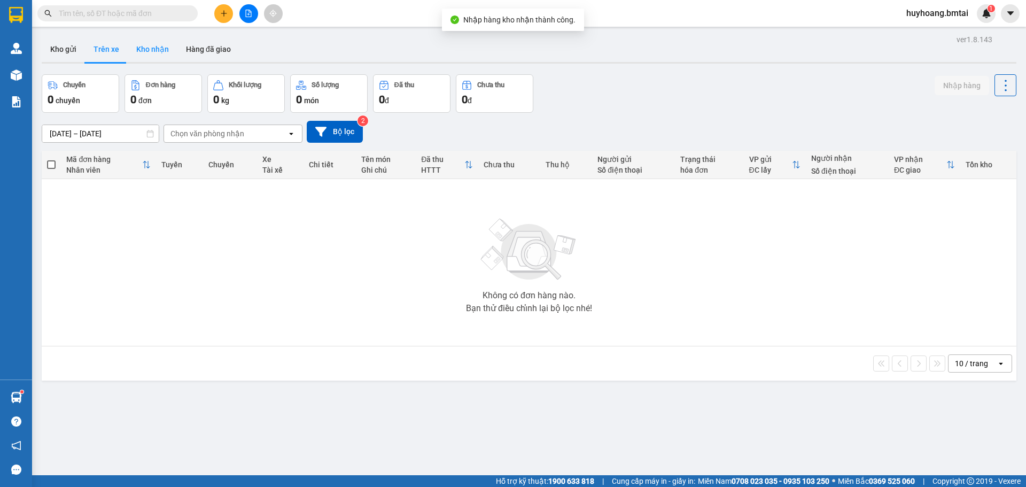
click at [163, 57] on button "Kho nhận" at bounding box center [153, 49] width 50 height 26
type input "[DATE] – [DATE]"
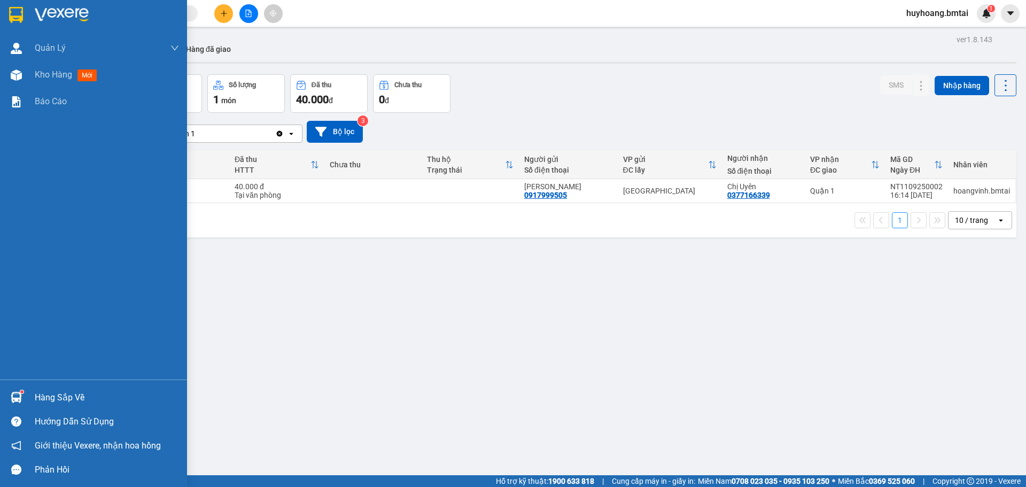
click at [24, 389] on div at bounding box center [16, 397] width 19 height 19
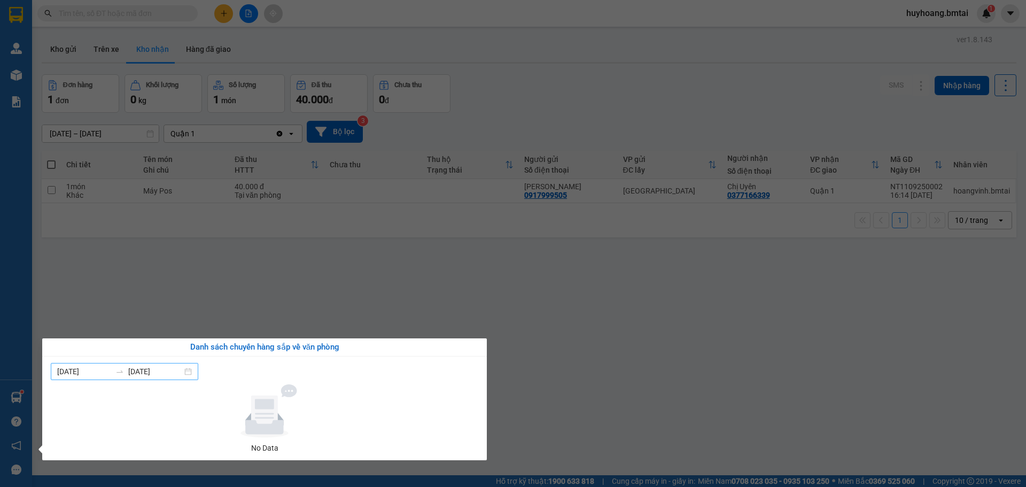
click at [59, 368] on input "[DATE]" at bounding box center [84, 372] width 54 height 12
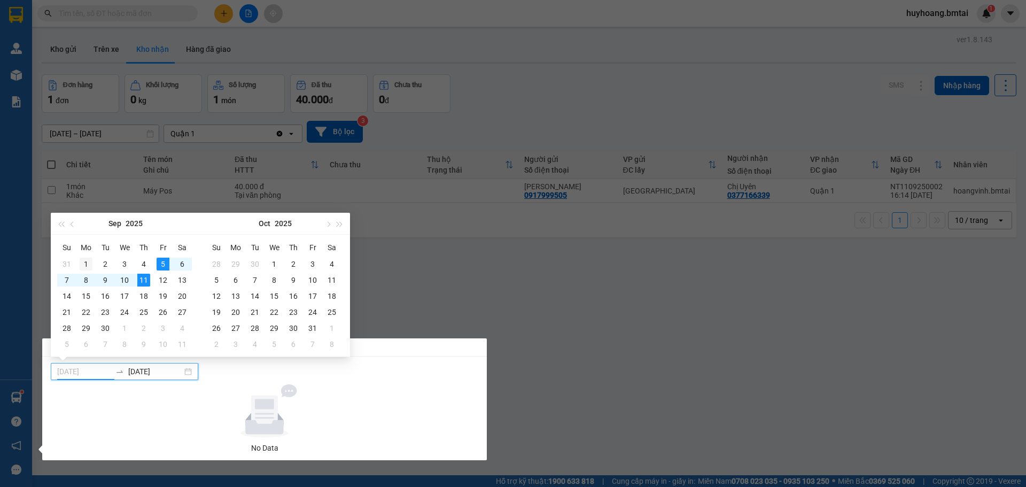
type input "[DATE]"
click at [82, 264] on div "1" at bounding box center [86, 264] width 13 height 13
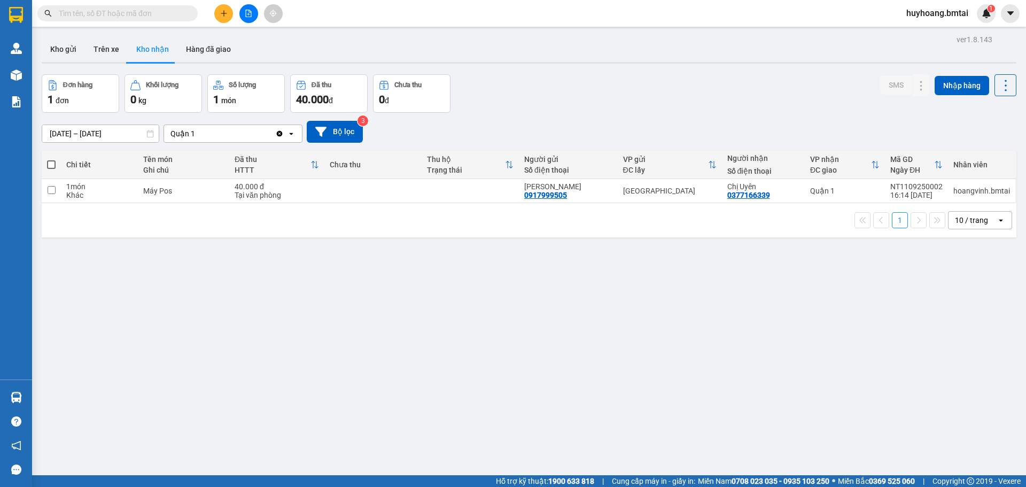
click at [389, 305] on section "Kết quả tìm kiếm ( 0 ) Bộ lọc No Data huyhoang.bmtai 1 Quản Lý Quản lý khách hà…" at bounding box center [513, 243] width 1026 height 487
click at [79, 55] on button "Kho gửi" at bounding box center [63, 49] width 43 height 26
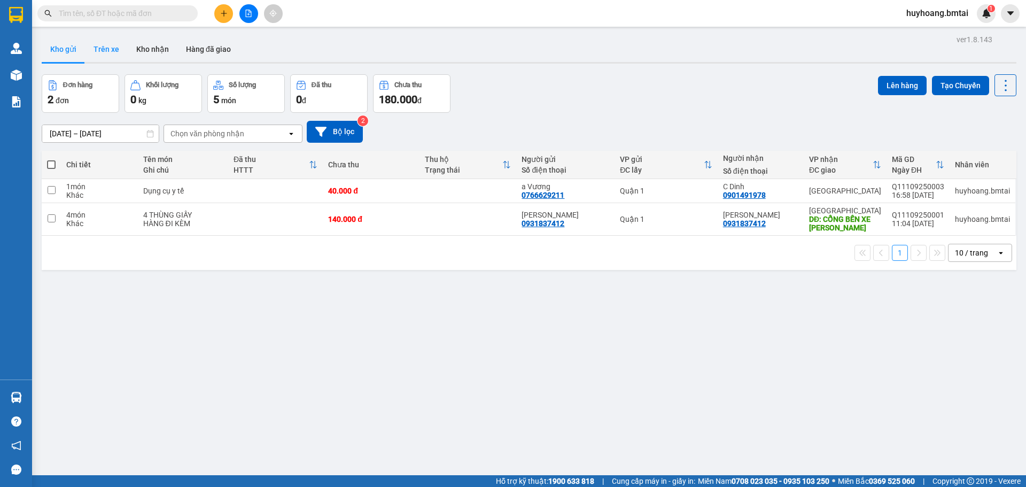
click at [98, 47] on button "Trên xe" at bounding box center [106, 49] width 43 height 26
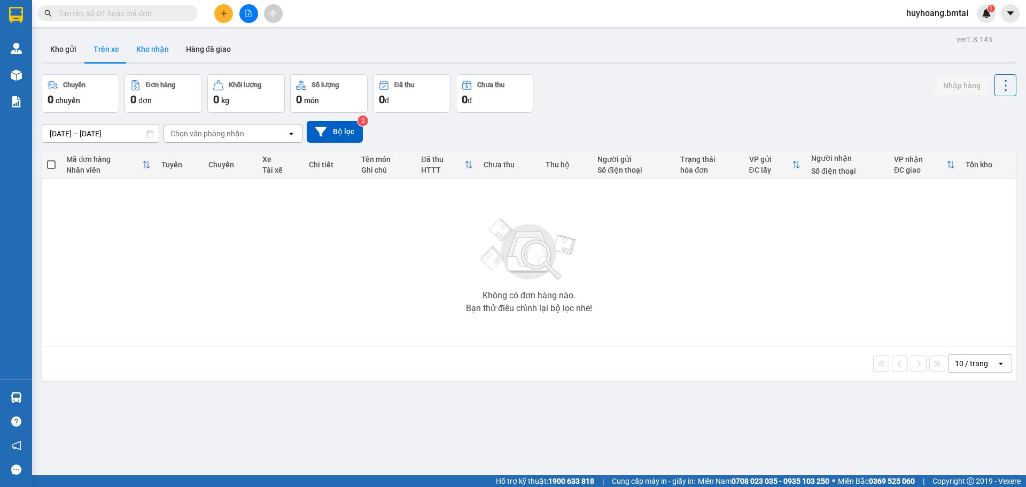
click at [154, 53] on button "Kho nhận" at bounding box center [153, 49] width 50 height 26
type input "[DATE] – [DATE]"
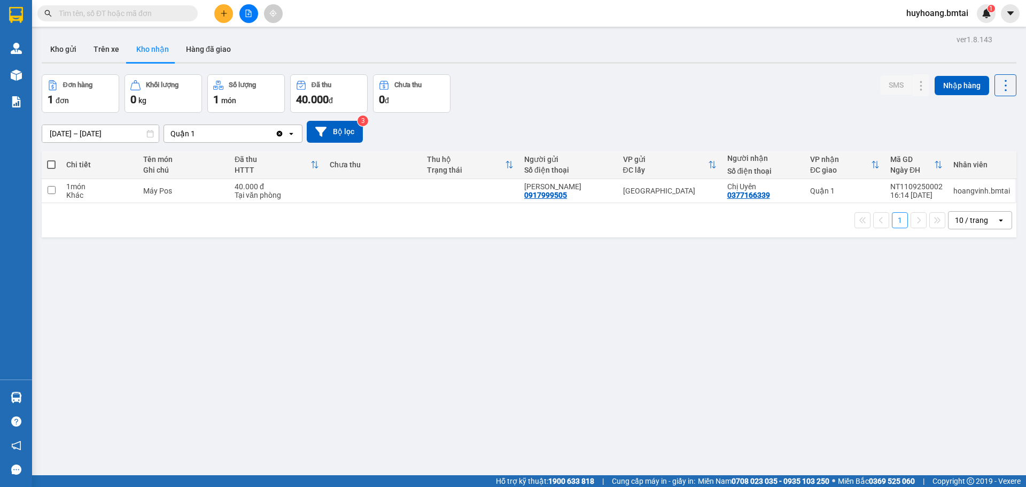
click at [128, 36] on button "Kho nhận" at bounding box center [153, 49] width 50 height 26
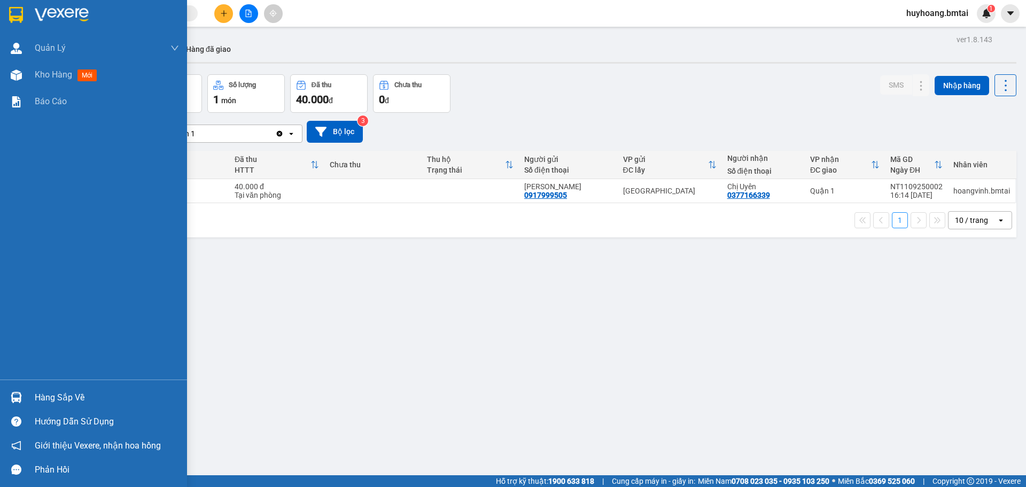
click at [128, 36] on button "Kho nhận" at bounding box center [153, 49] width 50 height 26
